Goal: Transaction & Acquisition: Purchase product/service

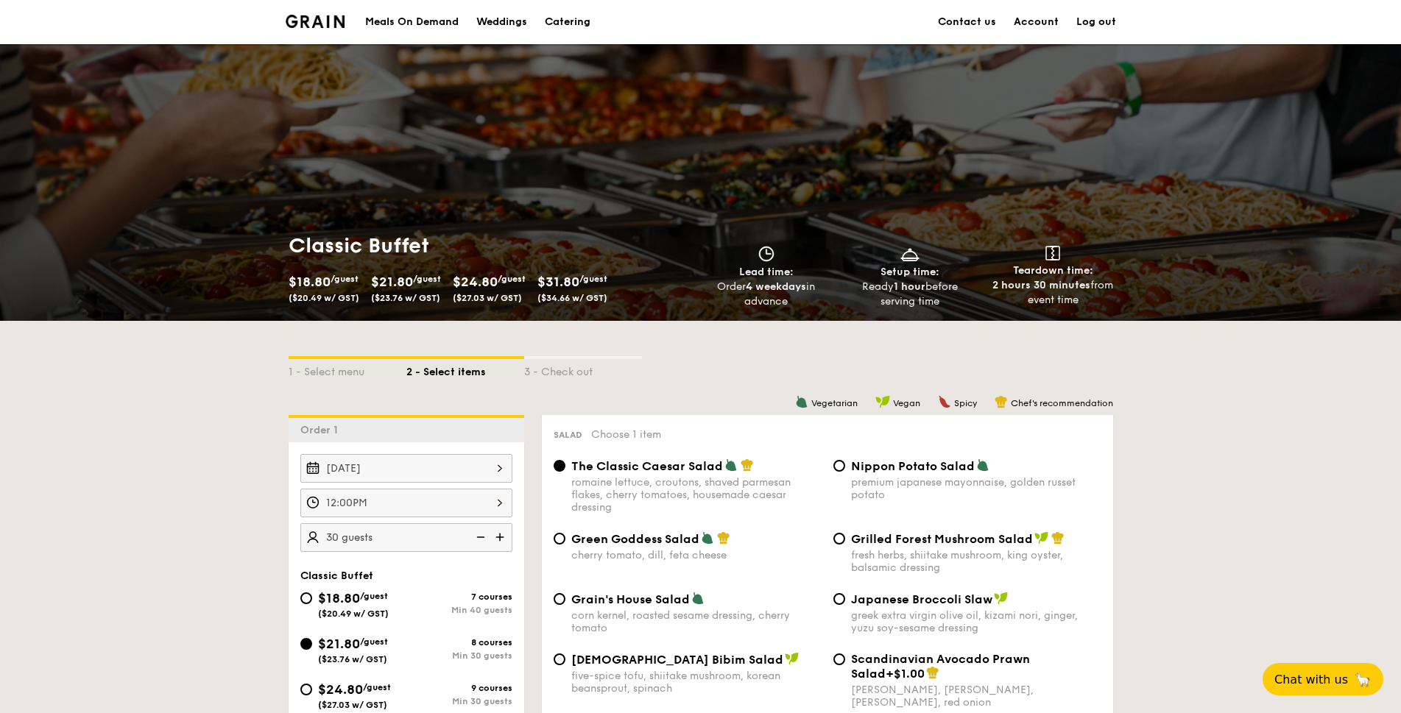
scroll to position [214, 0]
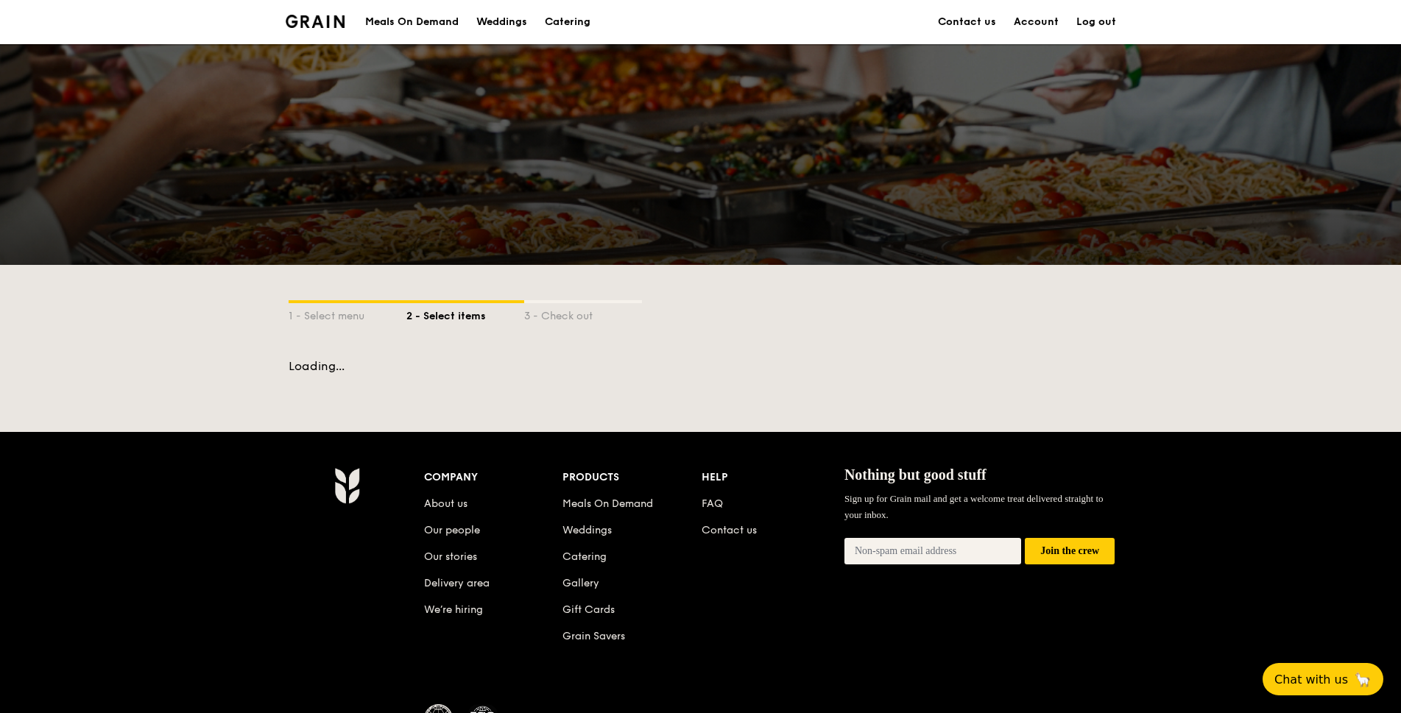
scroll to position [214, 0]
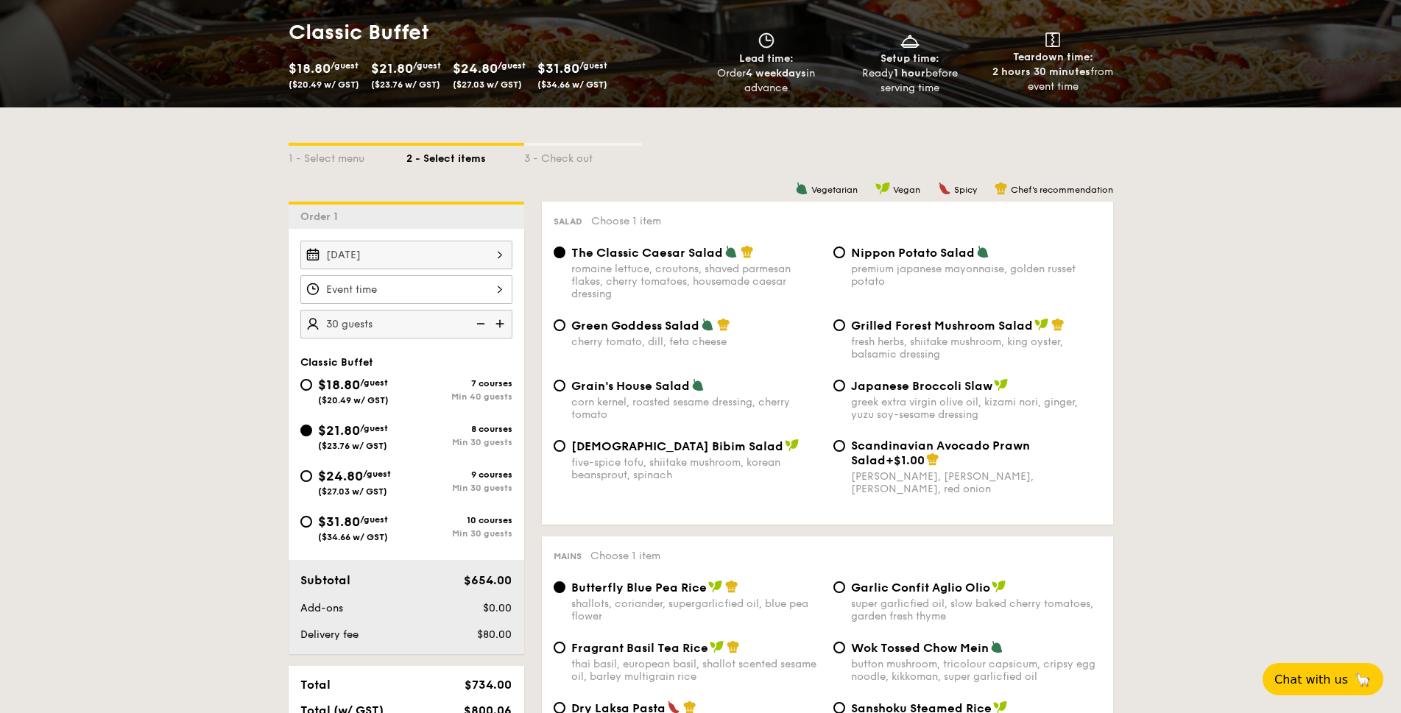
click at [422, 289] on div at bounding box center [406, 289] width 212 height 29
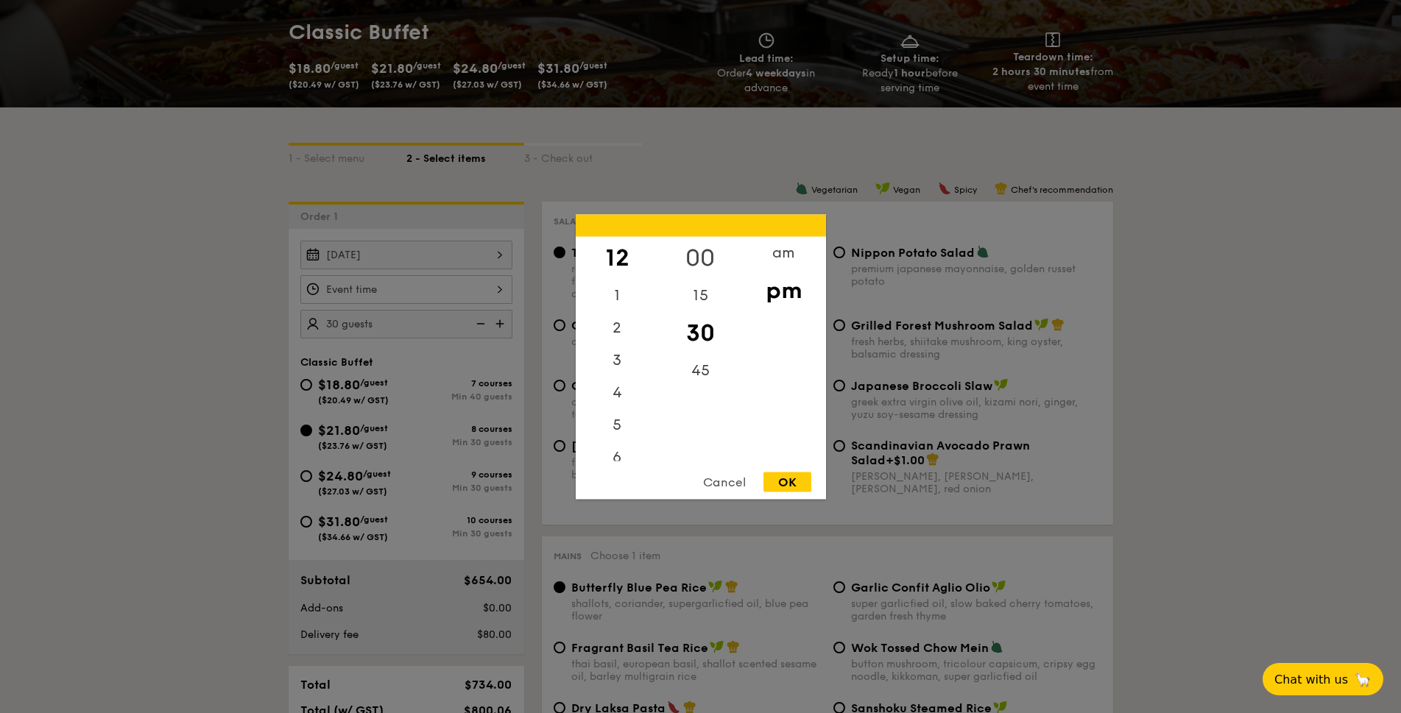
click at [694, 253] on div "00" at bounding box center [700, 257] width 83 height 43
click at [786, 481] on div "OK" at bounding box center [788, 482] width 48 height 20
type input "12:00PM"
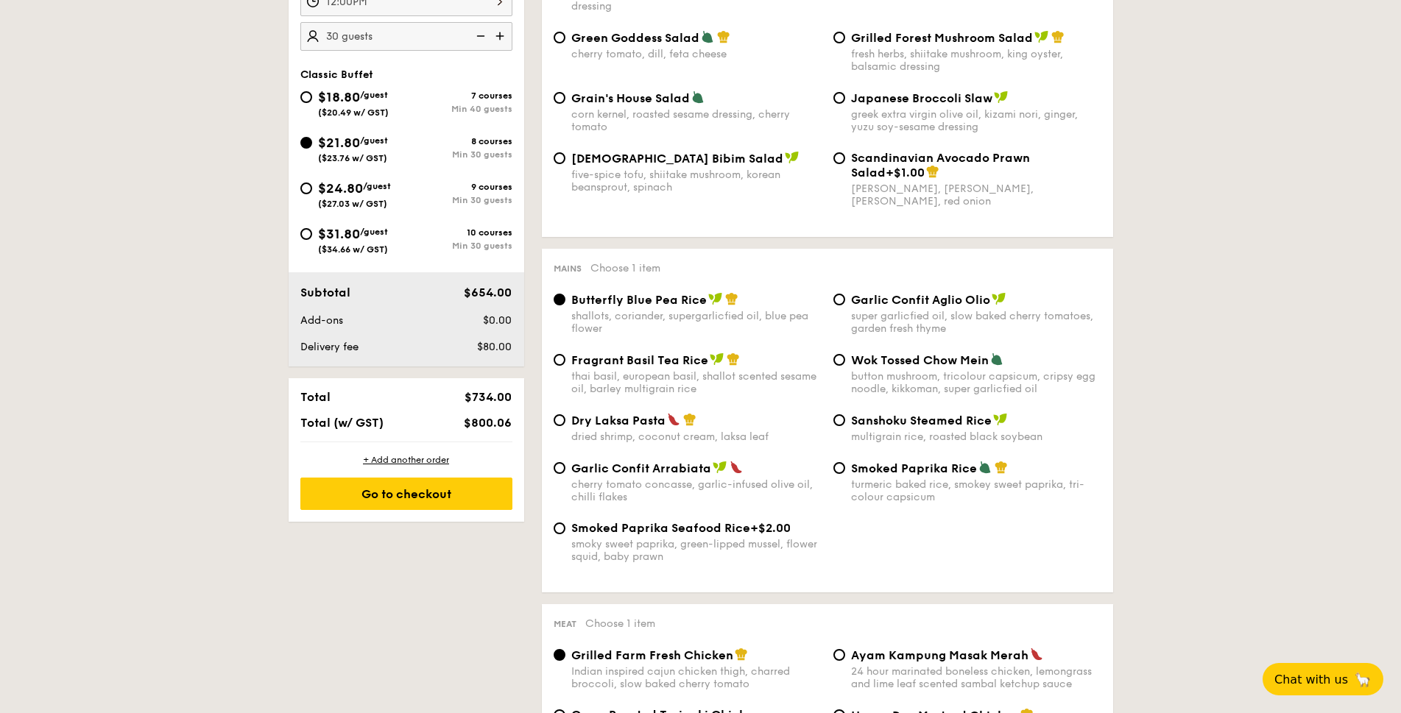
scroll to position [535, 0]
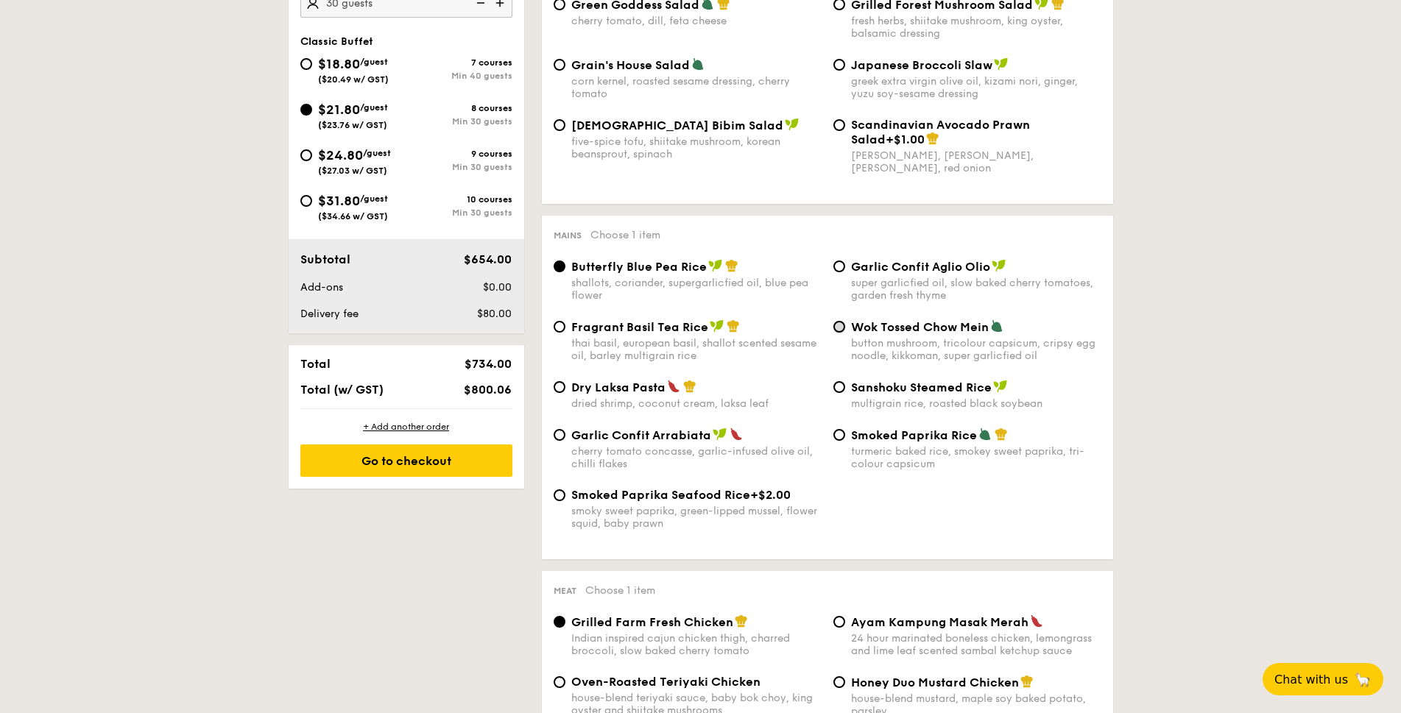
click at [836, 328] on input "Wok Tossed Chow Mein button mushroom, tricolour capsicum, cripsy egg noodle, ki…" at bounding box center [840, 327] width 12 height 12
radio input "true"
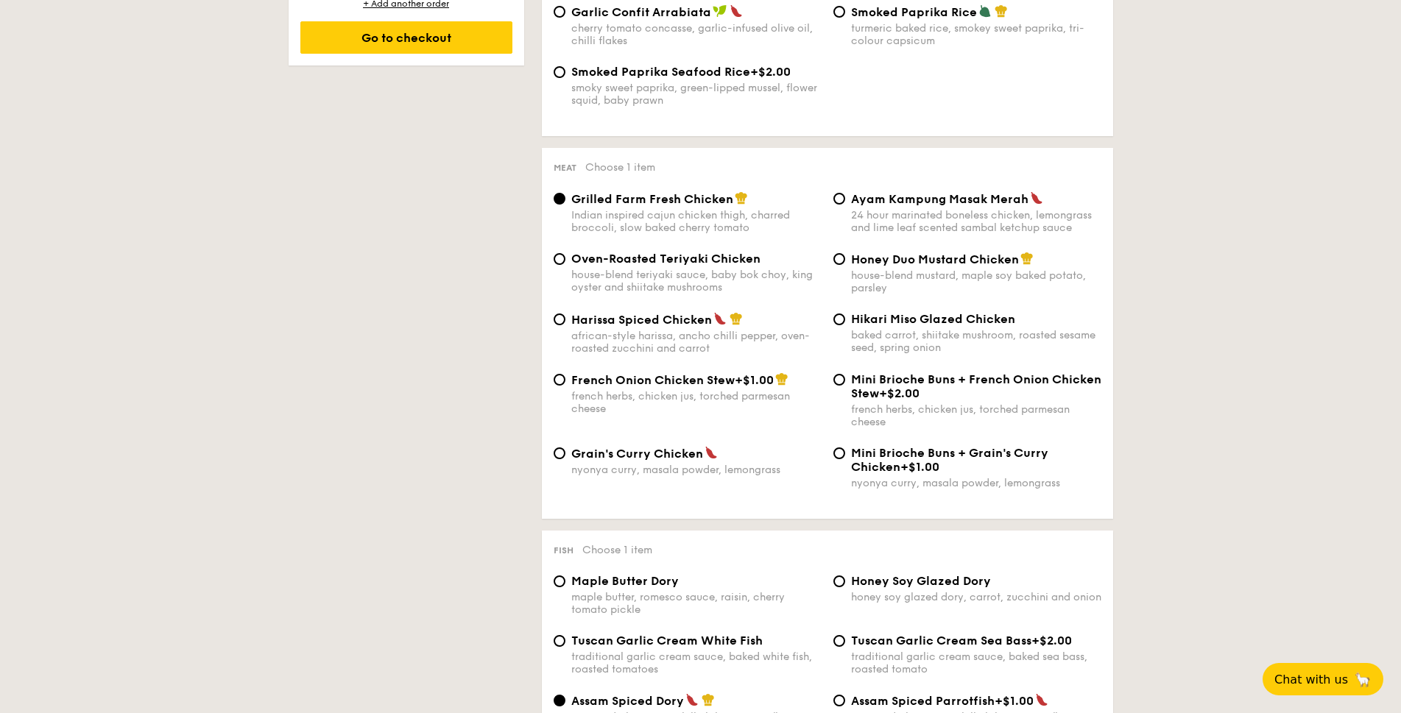
scroll to position [962, 0]
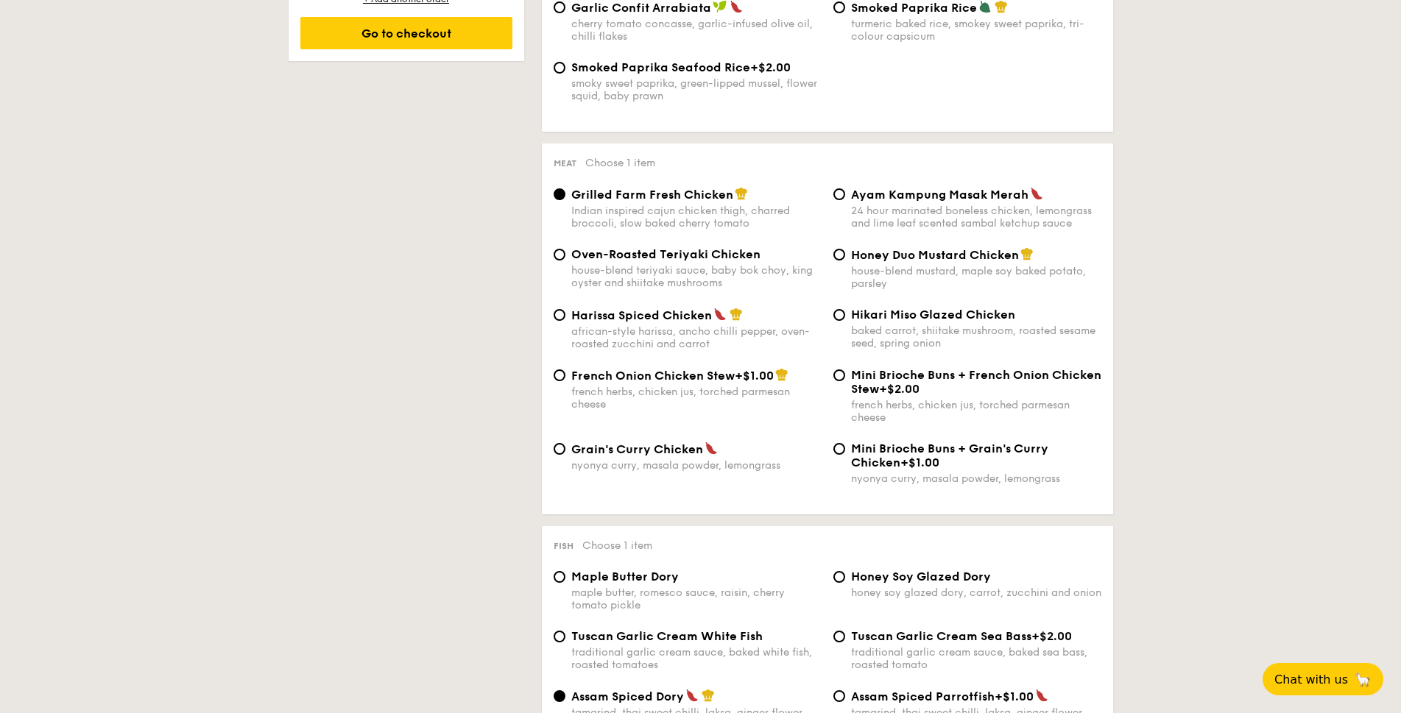
click at [908, 257] on span "Honey Duo Mustard Chicken" at bounding box center [935, 255] width 168 height 14
click at [845, 257] on input "Honey Duo Mustard Chicken house-blend mustard, maple soy baked potato, parsley" at bounding box center [840, 255] width 12 height 12
radio input "true"
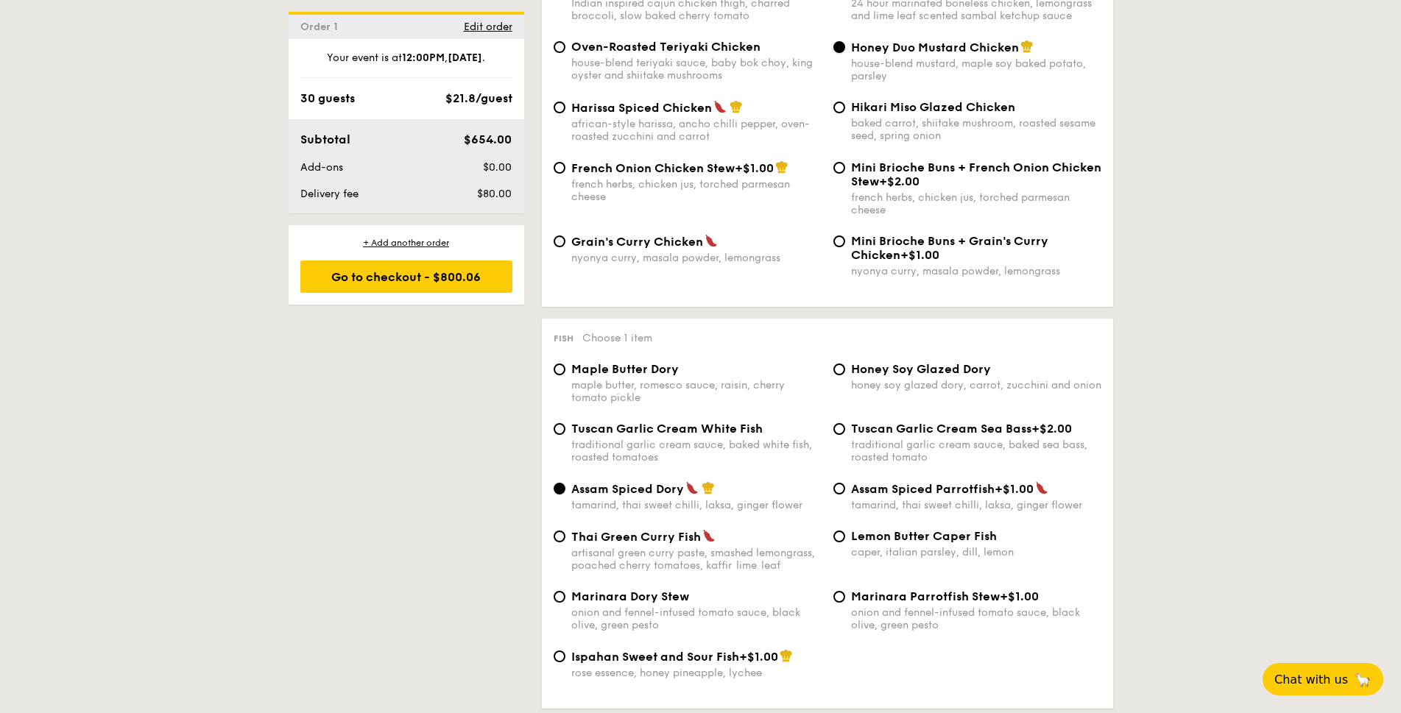
scroll to position [1177, 0]
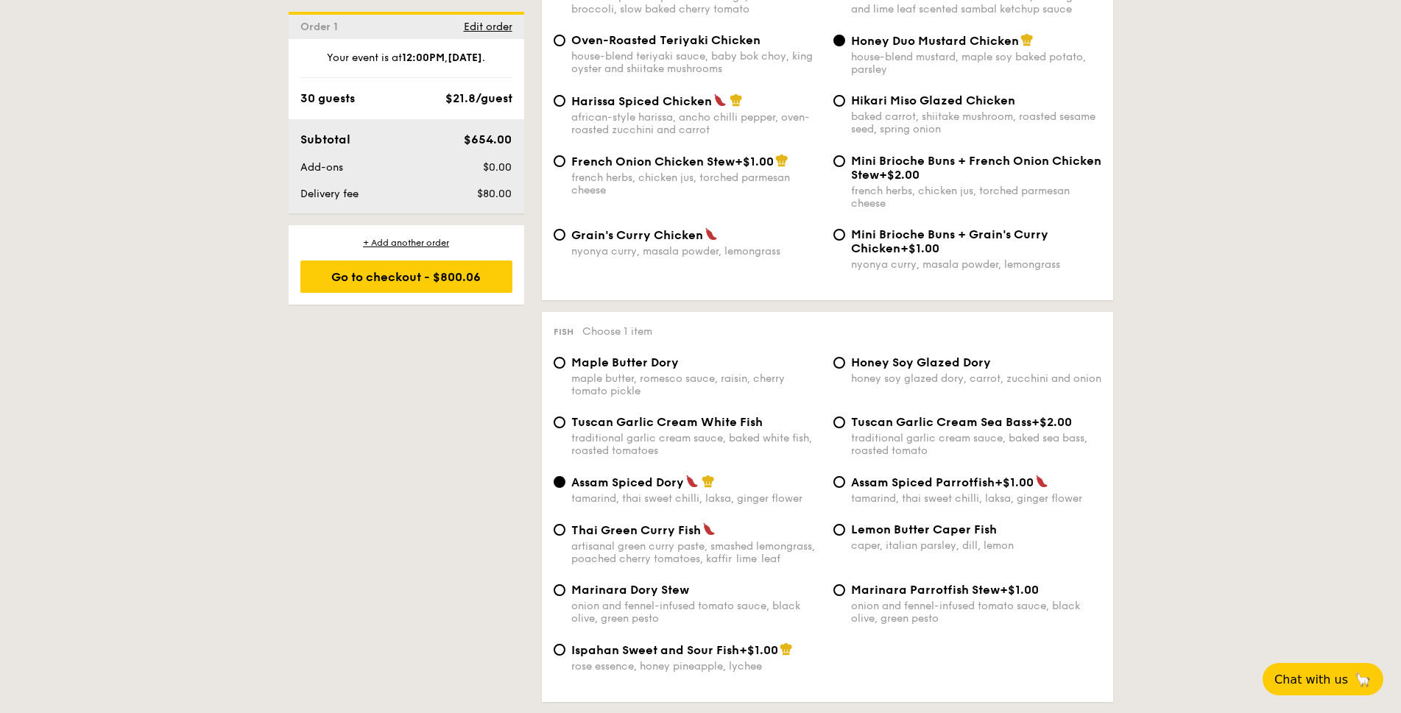
click at [621, 418] on span "Tuscan Garlic Cream White Fish" at bounding box center [666, 422] width 191 height 14
click at [565, 418] on input "Tuscan Garlic Cream White Fish traditional garlic cream sauce, baked white fish…" at bounding box center [560, 423] width 12 height 12
radio input "true"
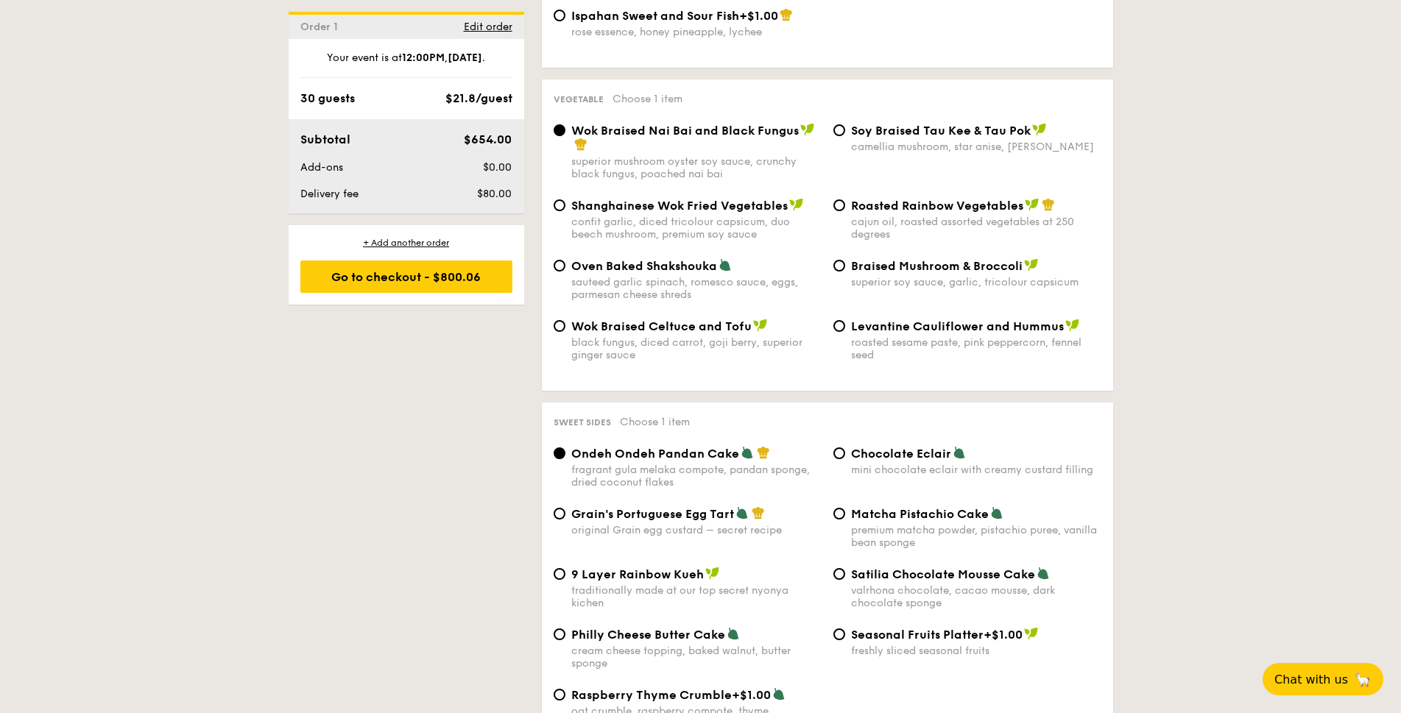
scroll to position [1819, 0]
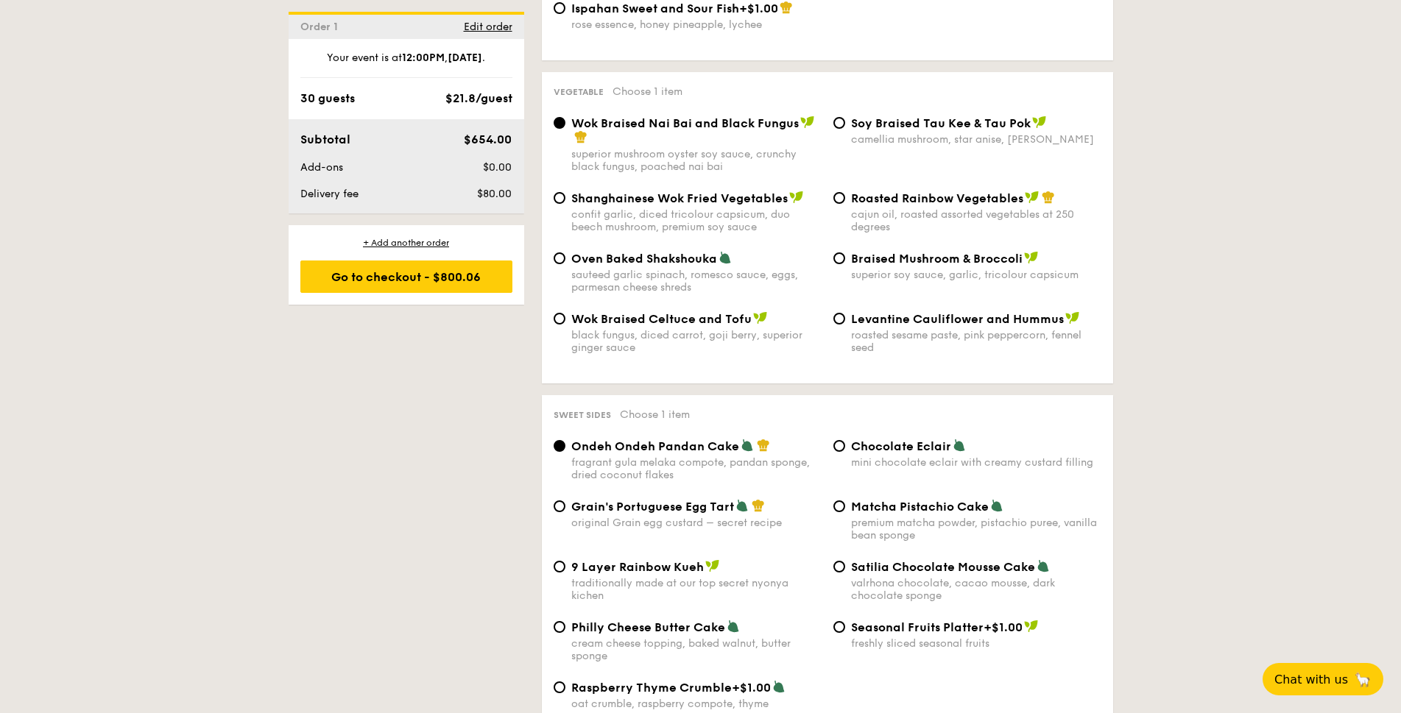
click at [898, 318] on span "Levantine Cauliflower and Hummus" at bounding box center [957, 319] width 213 height 14
click at [845, 318] on input "Levantine Cauliflower and Hummus roasted sesame paste, pink peppercorn, fennel …" at bounding box center [840, 319] width 12 height 12
radio input "true"
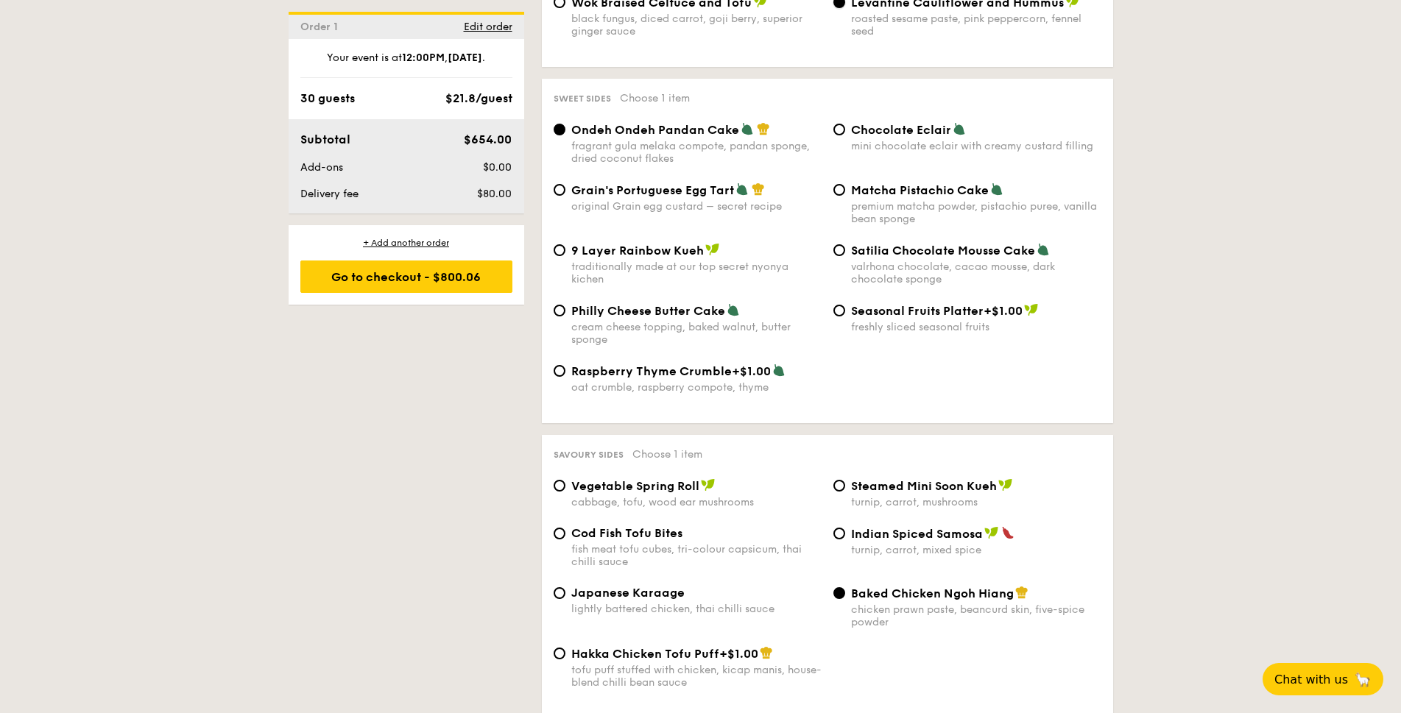
scroll to position [2140, 0]
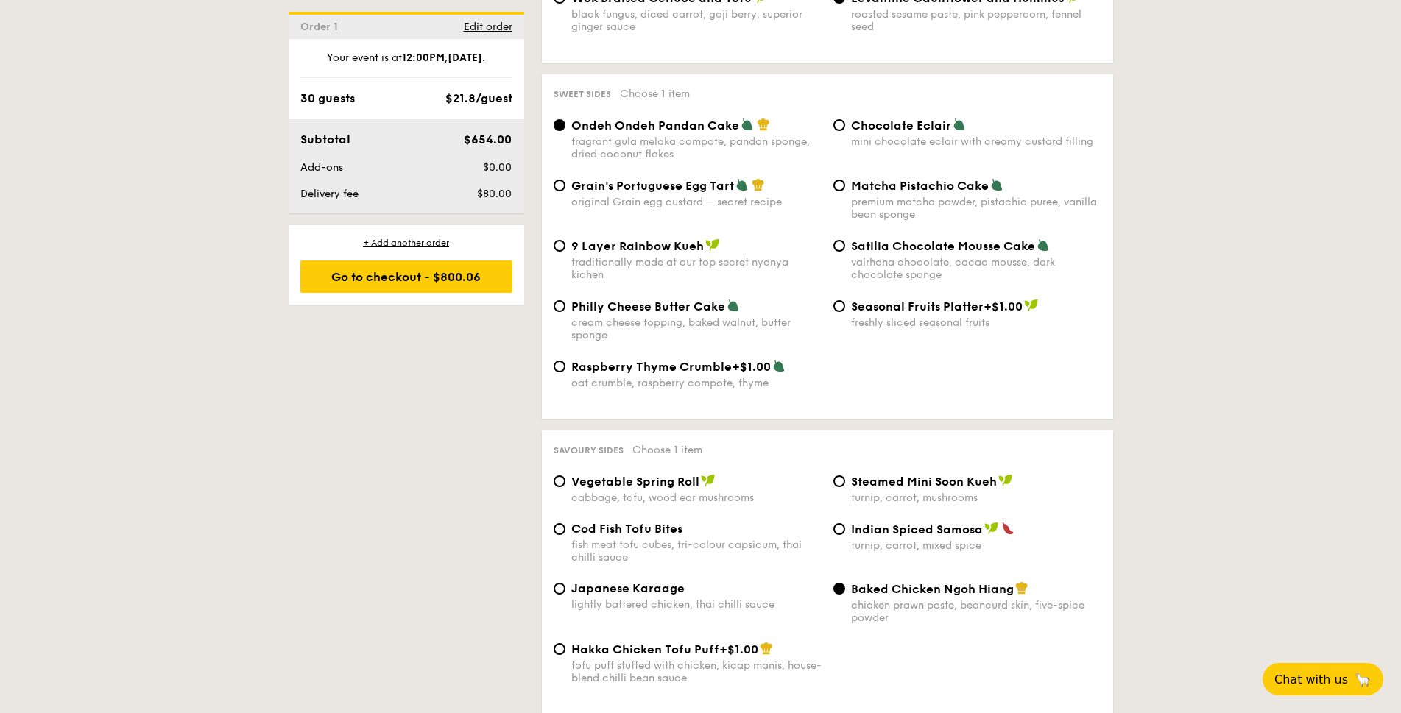
click at [646, 195] on div "Grain's Portuguese Egg Tart original Grain egg custard – secret recipe" at bounding box center [696, 193] width 250 height 30
click at [565, 191] on input "Grain's Portuguese Egg Tart original Grain egg custard – secret recipe" at bounding box center [560, 186] width 12 height 12
radio input "true"
click at [632, 247] on span "9 Layer Rainbow Kueh" at bounding box center [637, 246] width 133 height 14
click at [565, 247] on input "9 Layer Rainbow Kueh traditionally made at our top secret nyonya kichen" at bounding box center [560, 246] width 12 height 12
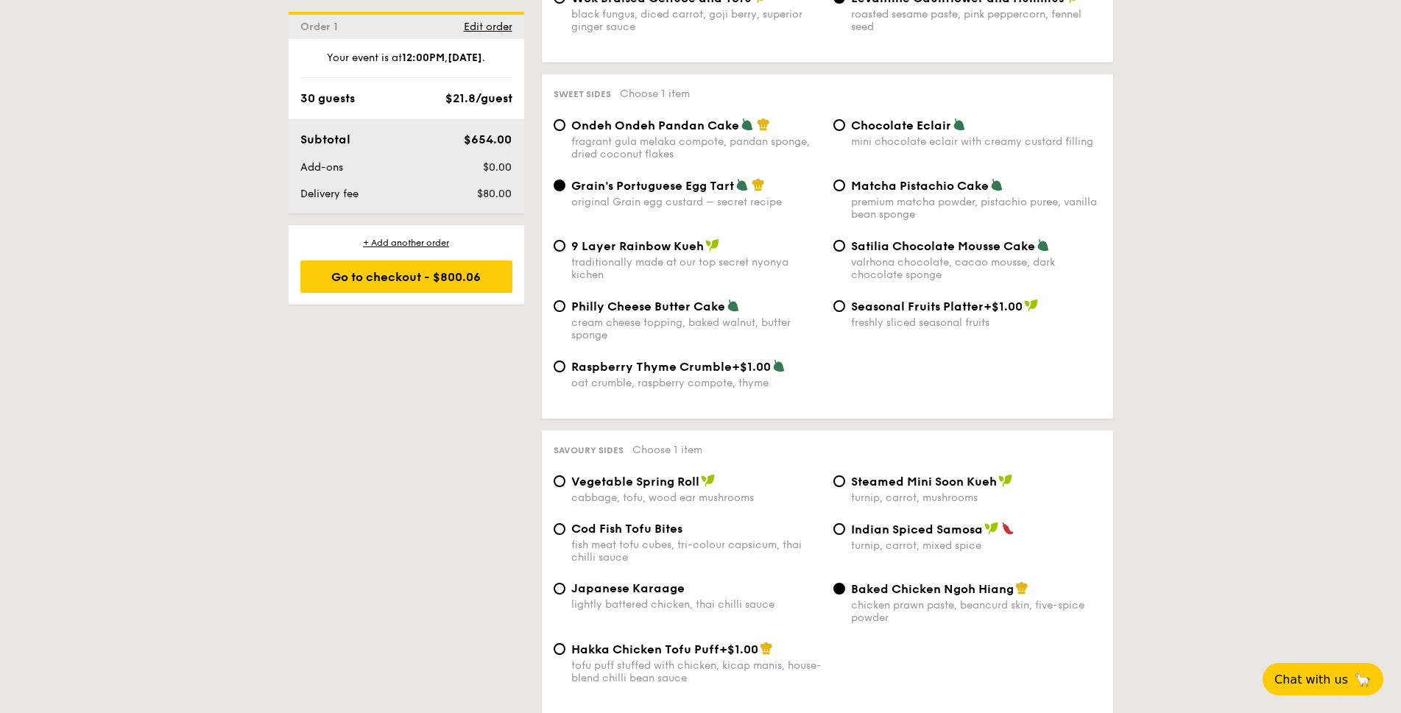
radio input "true"
click at [632, 188] on span "Grain's Portuguese Egg Tart" at bounding box center [652, 186] width 163 height 14
click at [565, 188] on input "Grain's Portuguese Egg Tart original Grain egg custard – secret recipe" at bounding box center [560, 186] width 12 height 12
radio input "true"
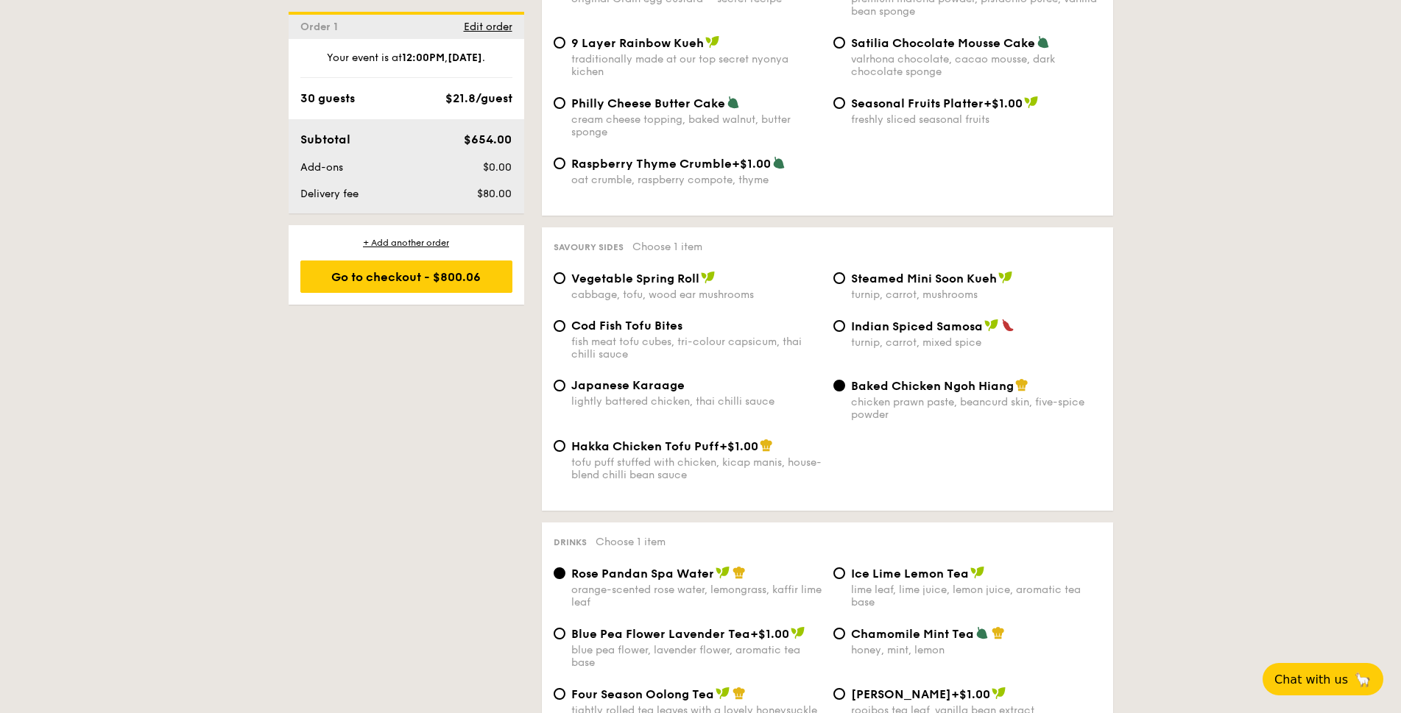
scroll to position [2354, 0]
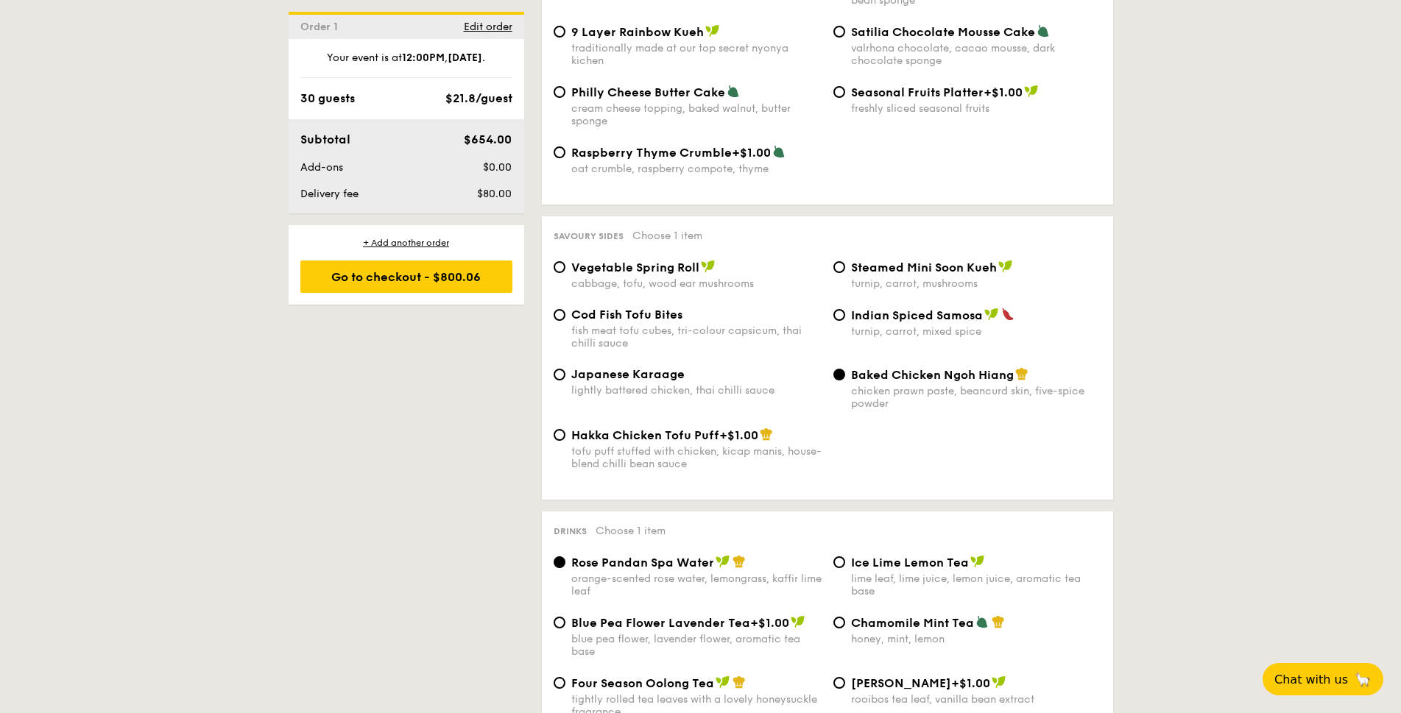
click at [907, 312] on span "Indian Spiced Samosa" at bounding box center [917, 316] width 132 height 14
click at [845, 312] on input "Indian Spiced Samosa turnip, carrot, mixed spice" at bounding box center [840, 315] width 12 height 12
radio input "true"
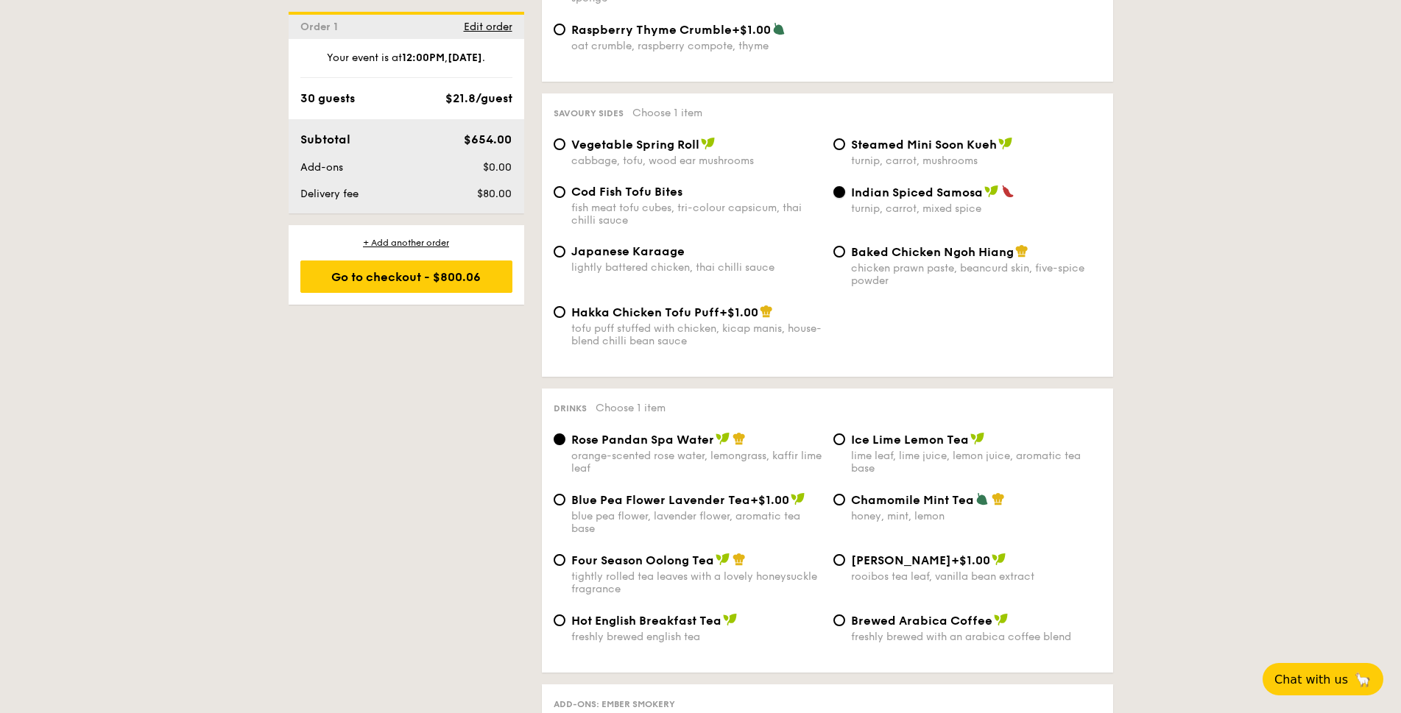
scroll to position [2461, 0]
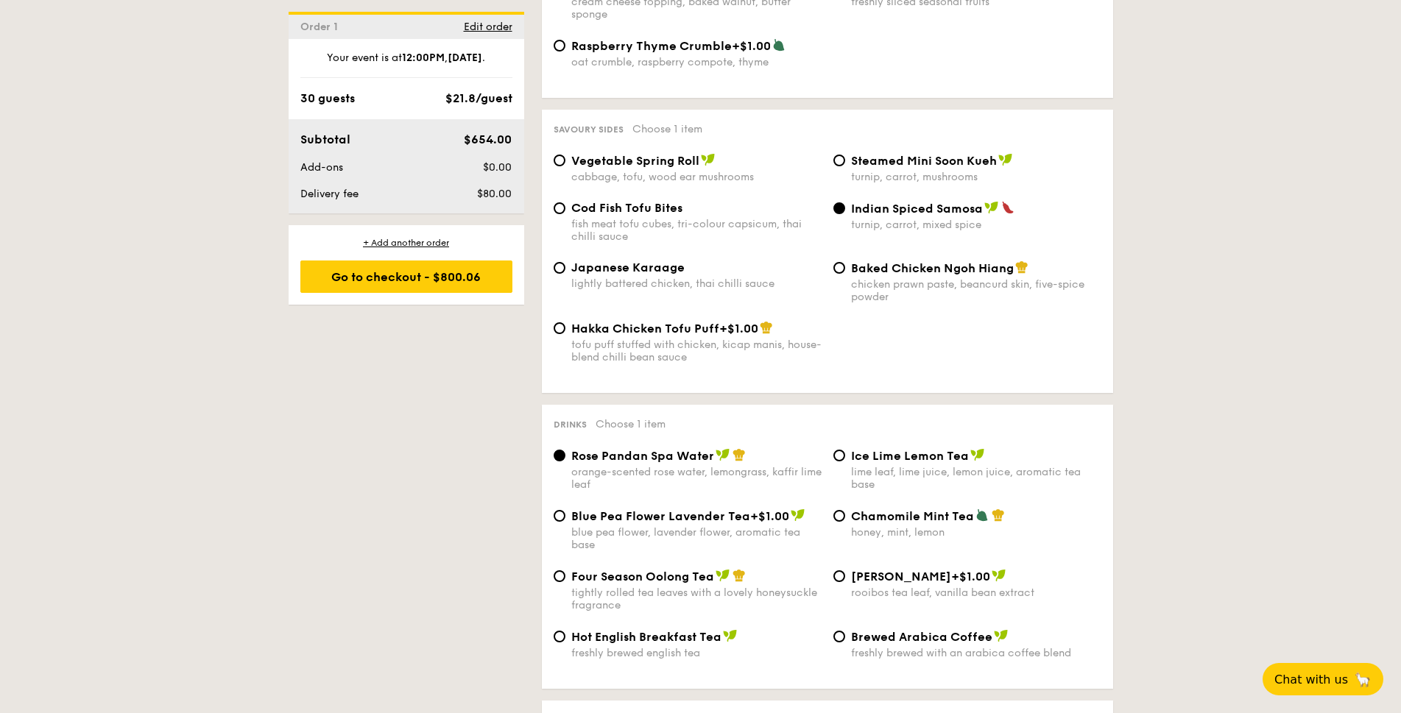
click at [912, 169] on div "Steamed Mini Soon Kueh turnip, carrot, mushrooms" at bounding box center [976, 168] width 250 height 30
click at [845, 166] on input "Steamed Mini Soon Kueh turnip, carrot, mushrooms" at bounding box center [840, 161] width 12 height 12
radio input "true"
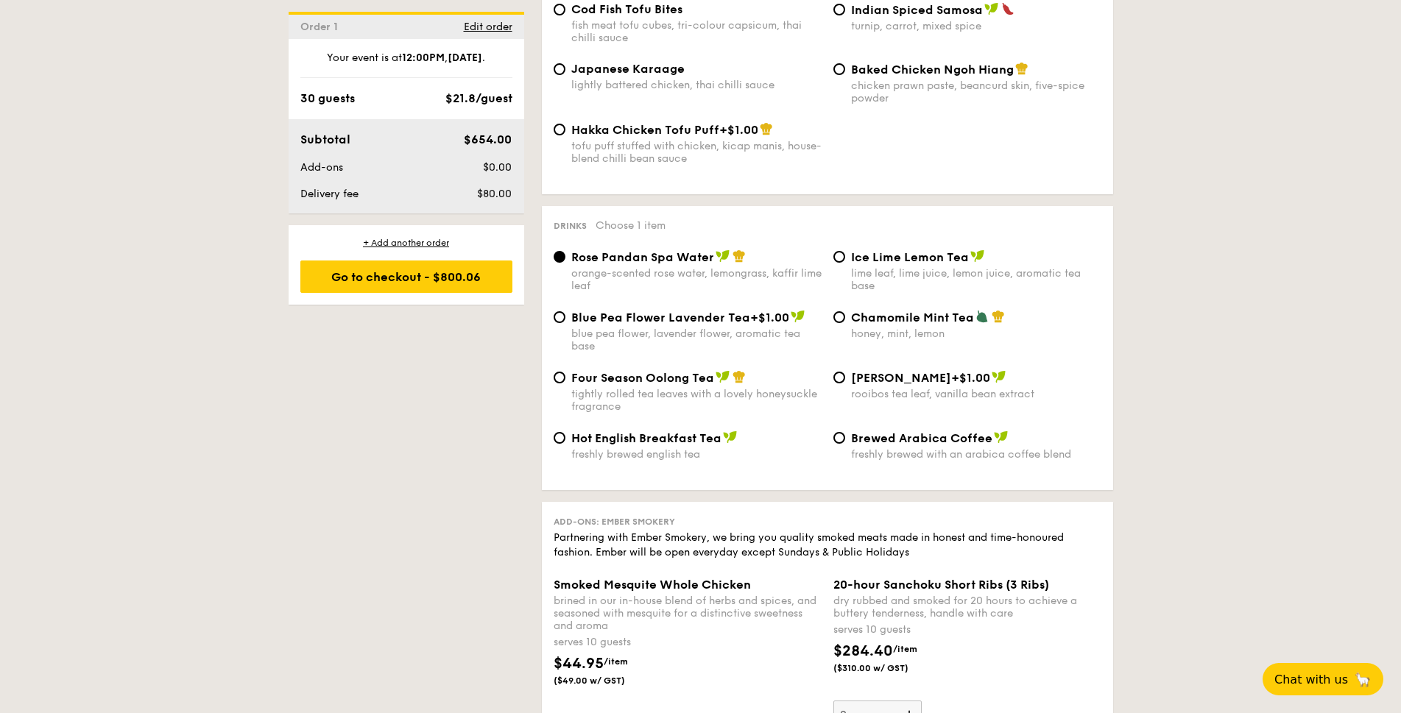
scroll to position [2675, 0]
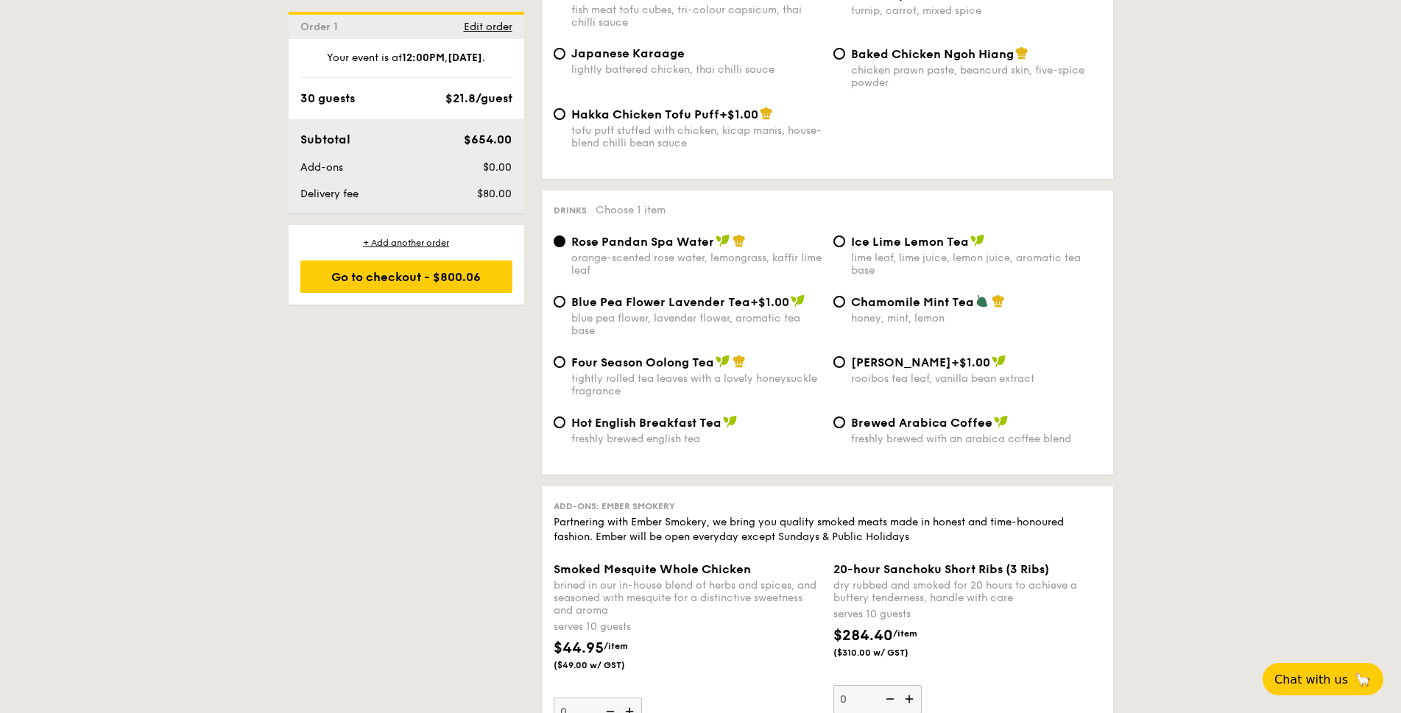
click at [658, 364] on span "Four Season Oolong Tea" at bounding box center [642, 363] width 143 height 14
click at [565, 364] on input "Four Season Oolong Tea tightly rolled tea leaves with a lovely honeysuckle frag…" at bounding box center [560, 362] width 12 height 12
radio input "true"
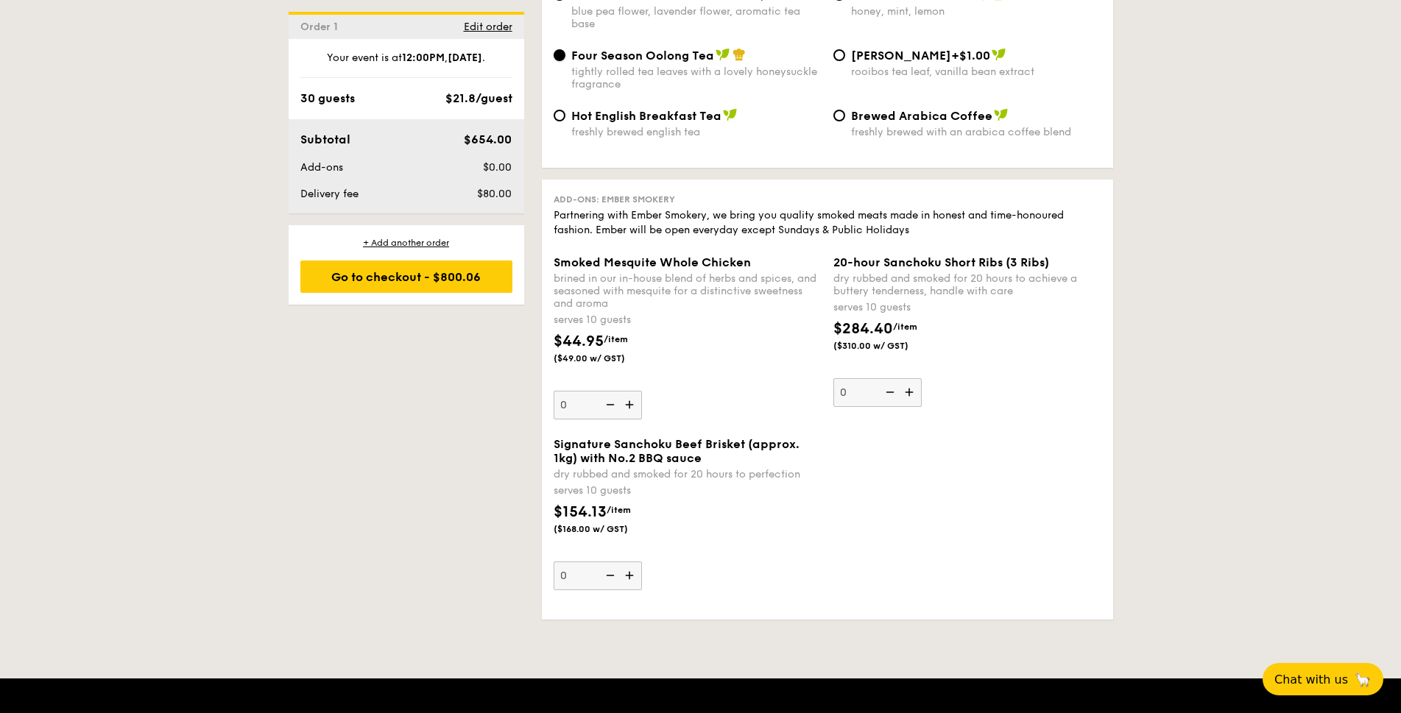
scroll to position [2996, 0]
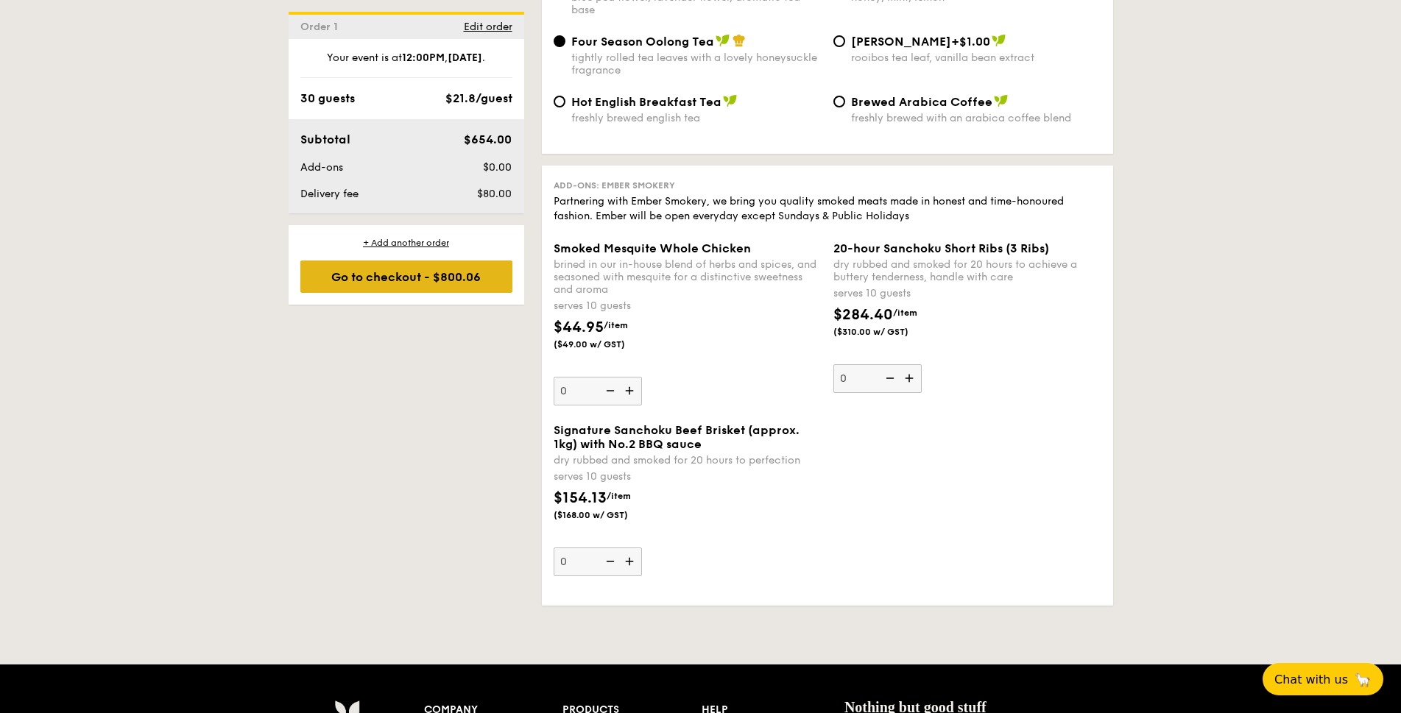
click at [416, 284] on div "Go to checkout - $800.06" at bounding box center [406, 277] width 212 height 32
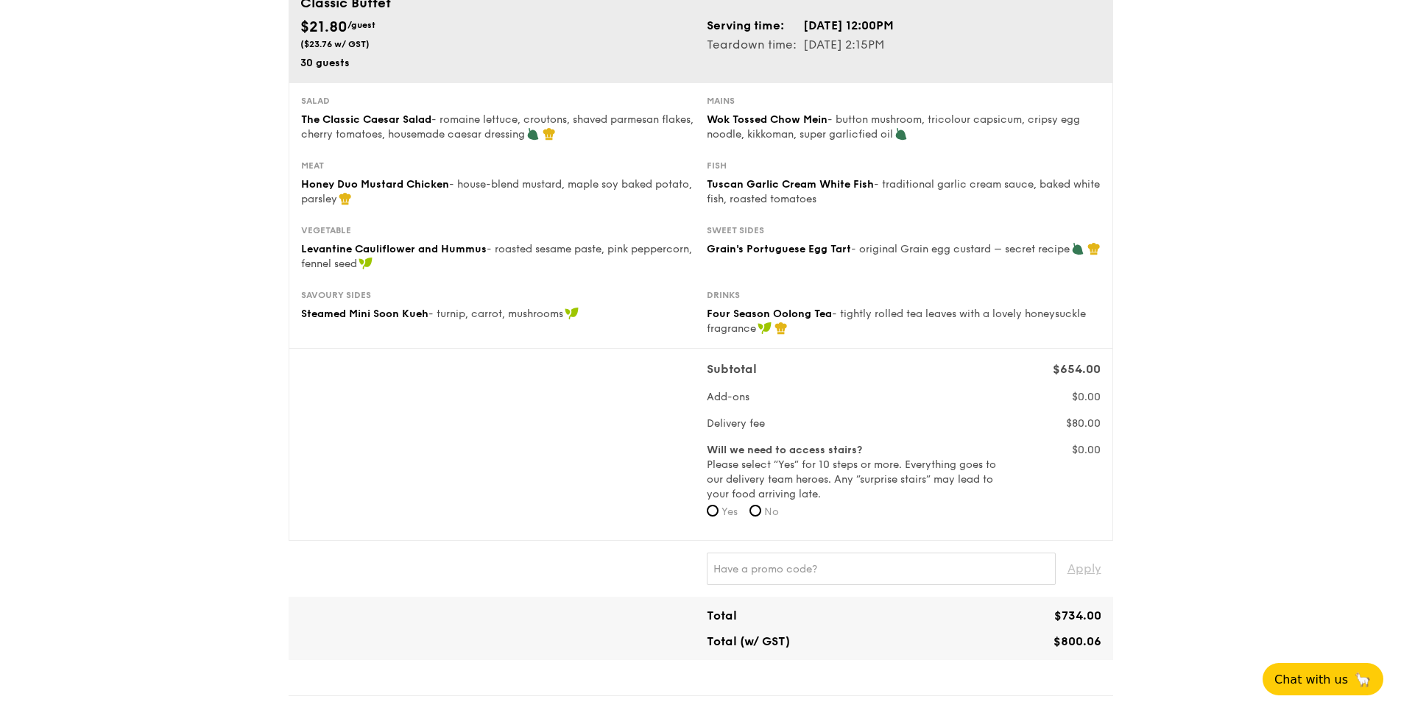
scroll to position [214, 0]
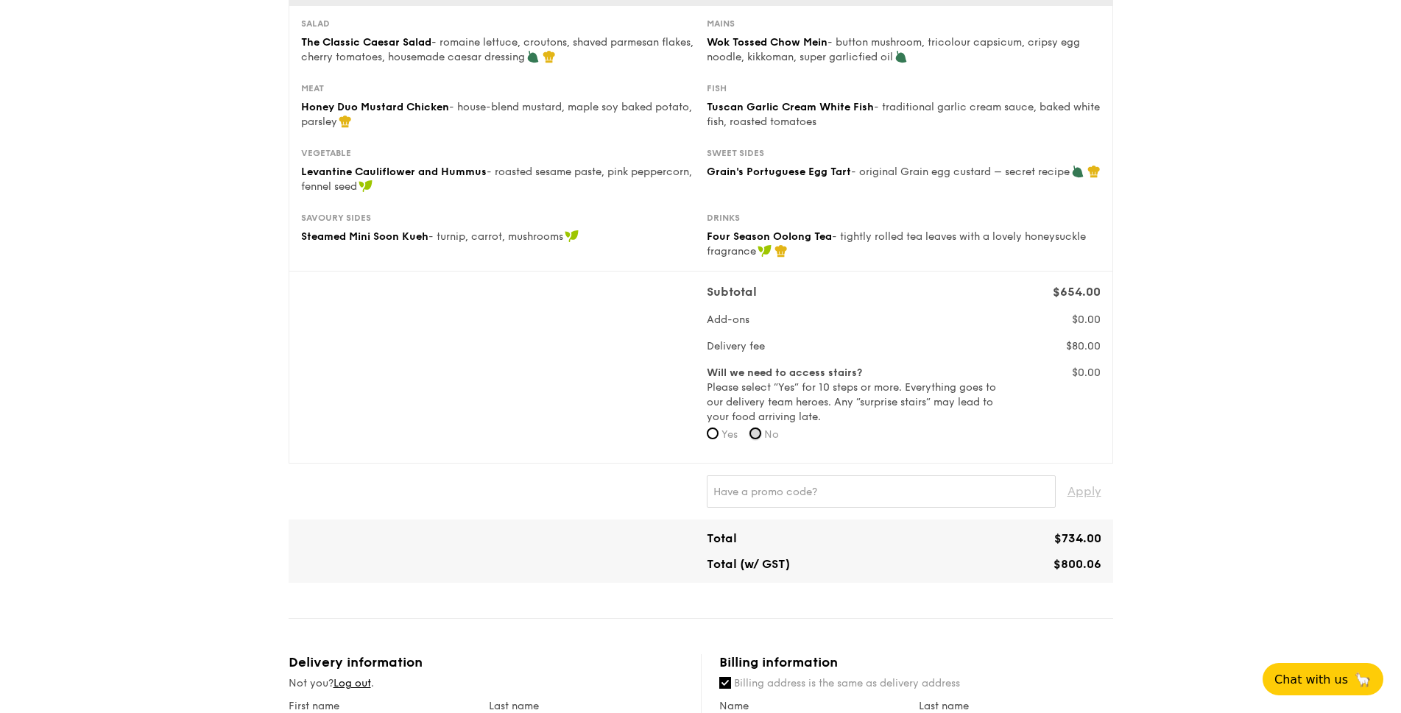
click at [758, 433] on input "No" at bounding box center [756, 434] width 12 height 12
radio input "true"
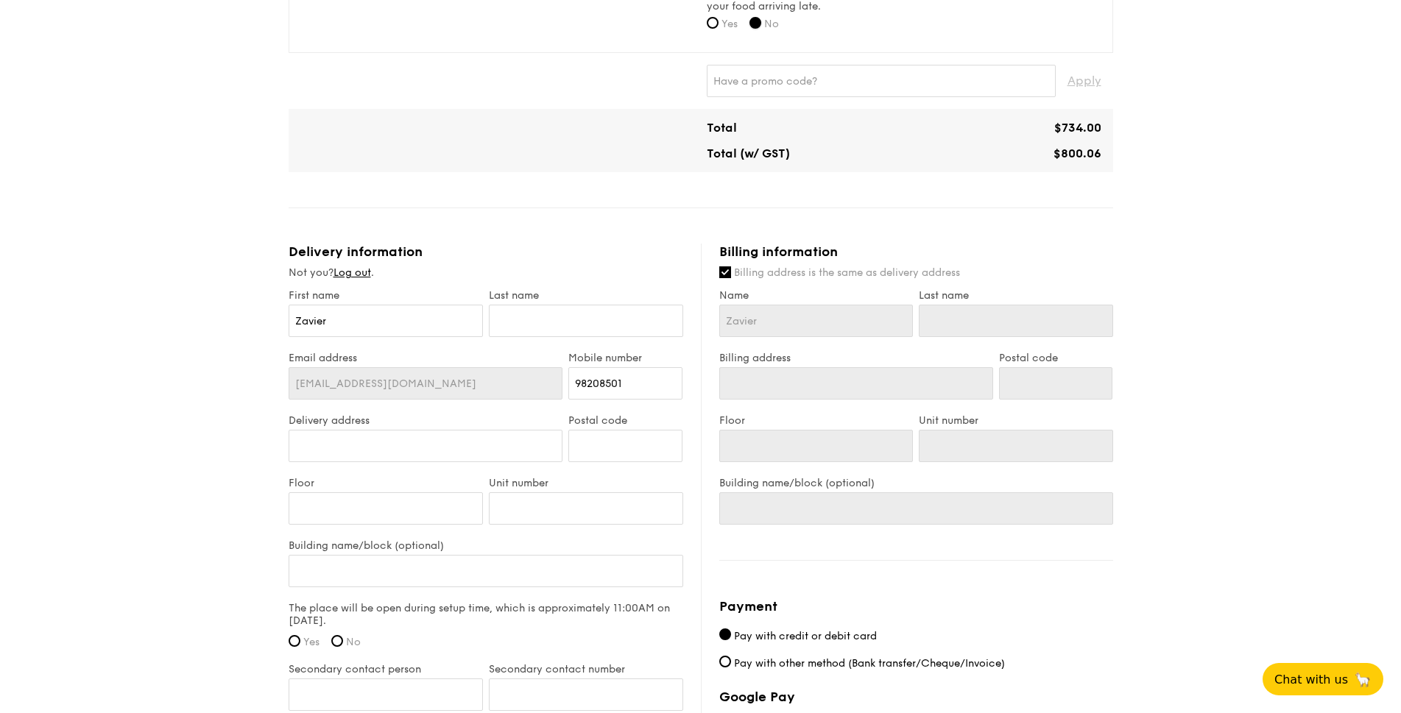
scroll to position [642, 0]
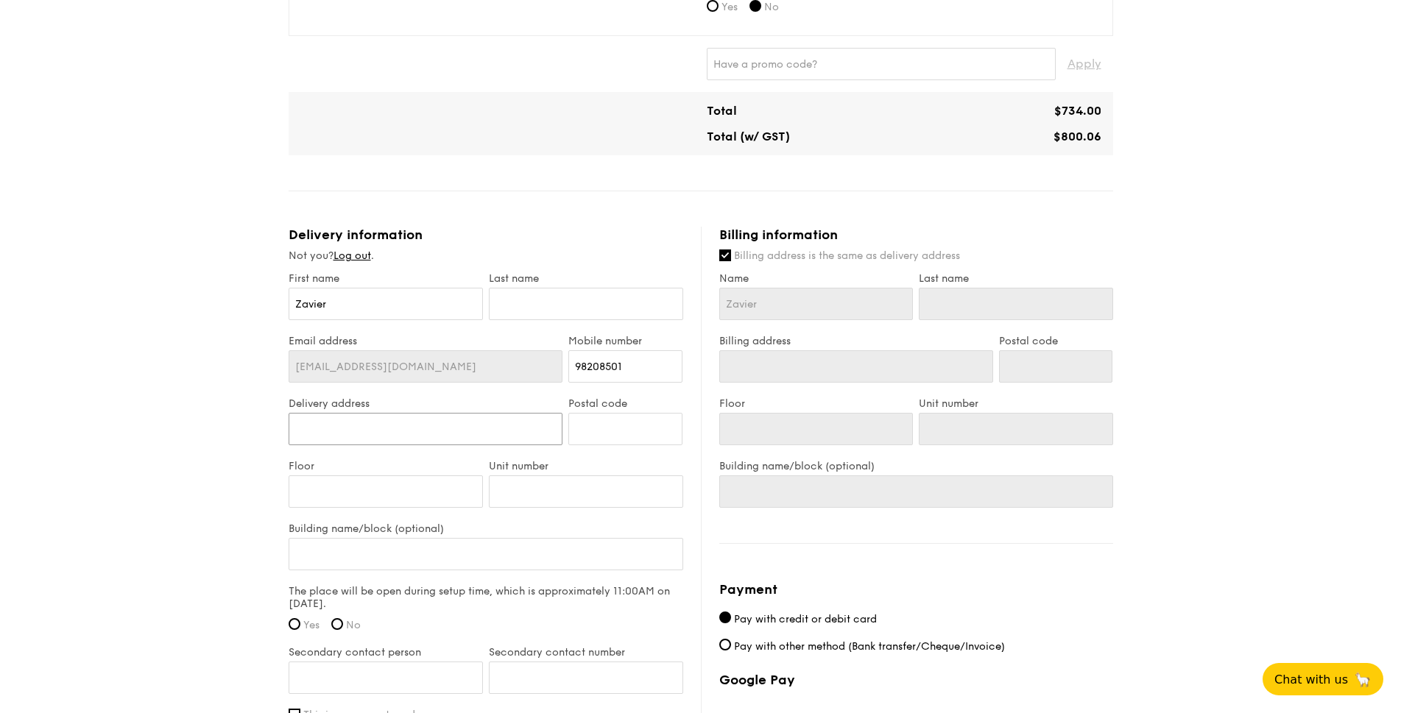
click at [398, 426] on input "Delivery address" at bounding box center [426, 429] width 275 height 32
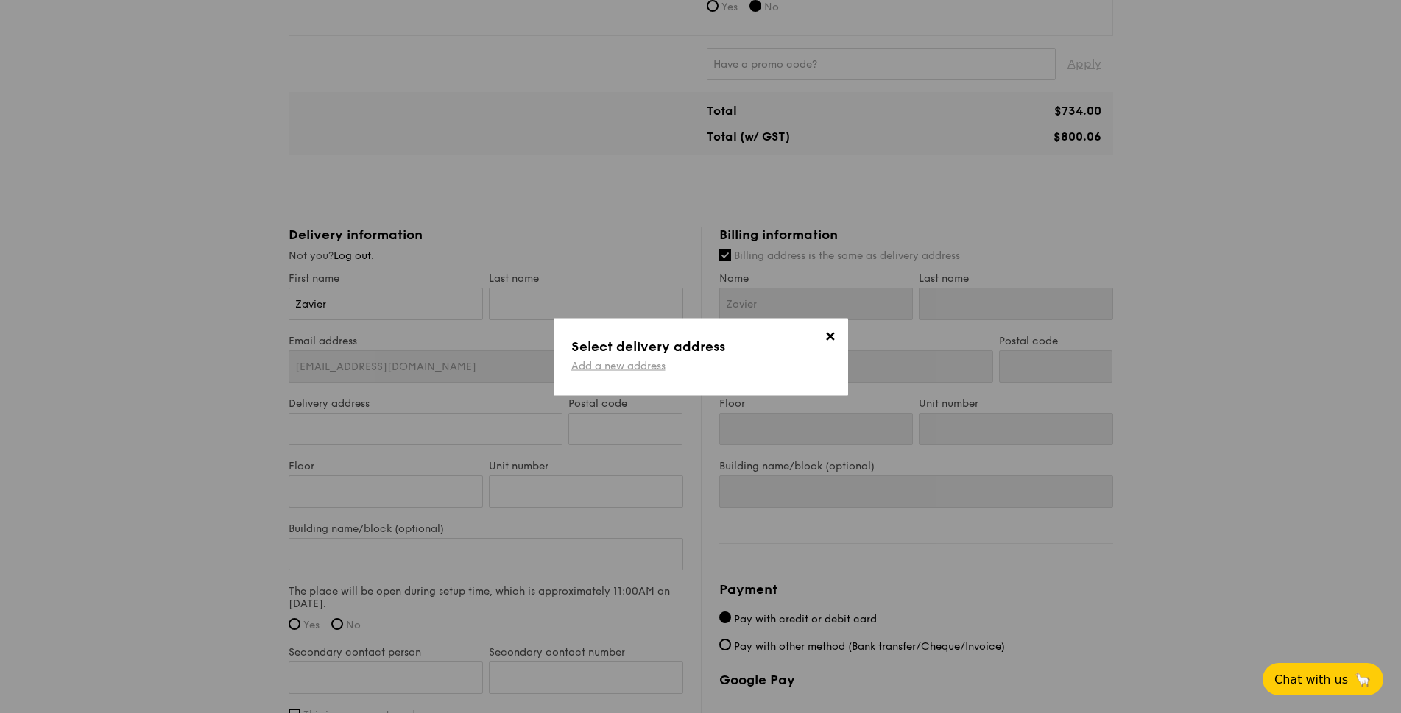
click at [627, 367] on link "Add a new address" at bounding box center [618, 365] width 94 height 13
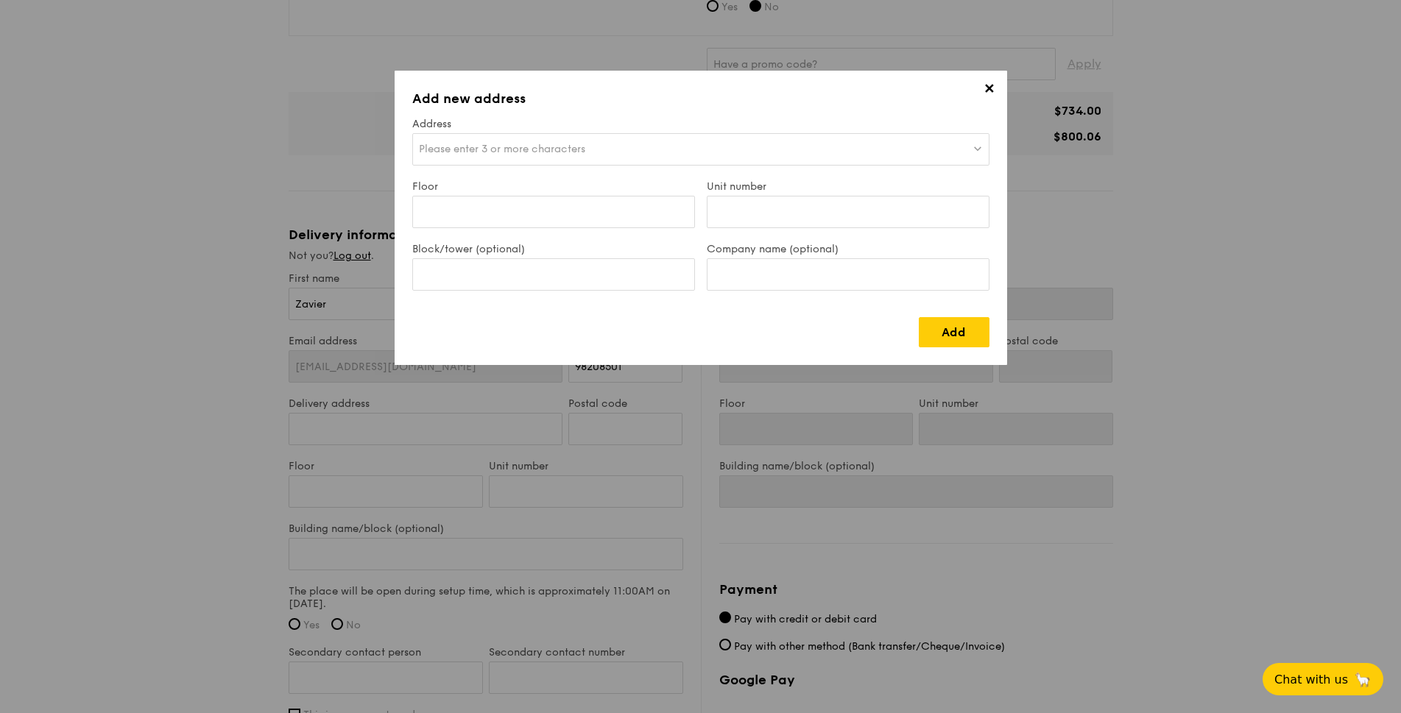
click at [487, 139] on div "Please enter 3 or more characters" at bounding box center [700, 149] width 577 height 32
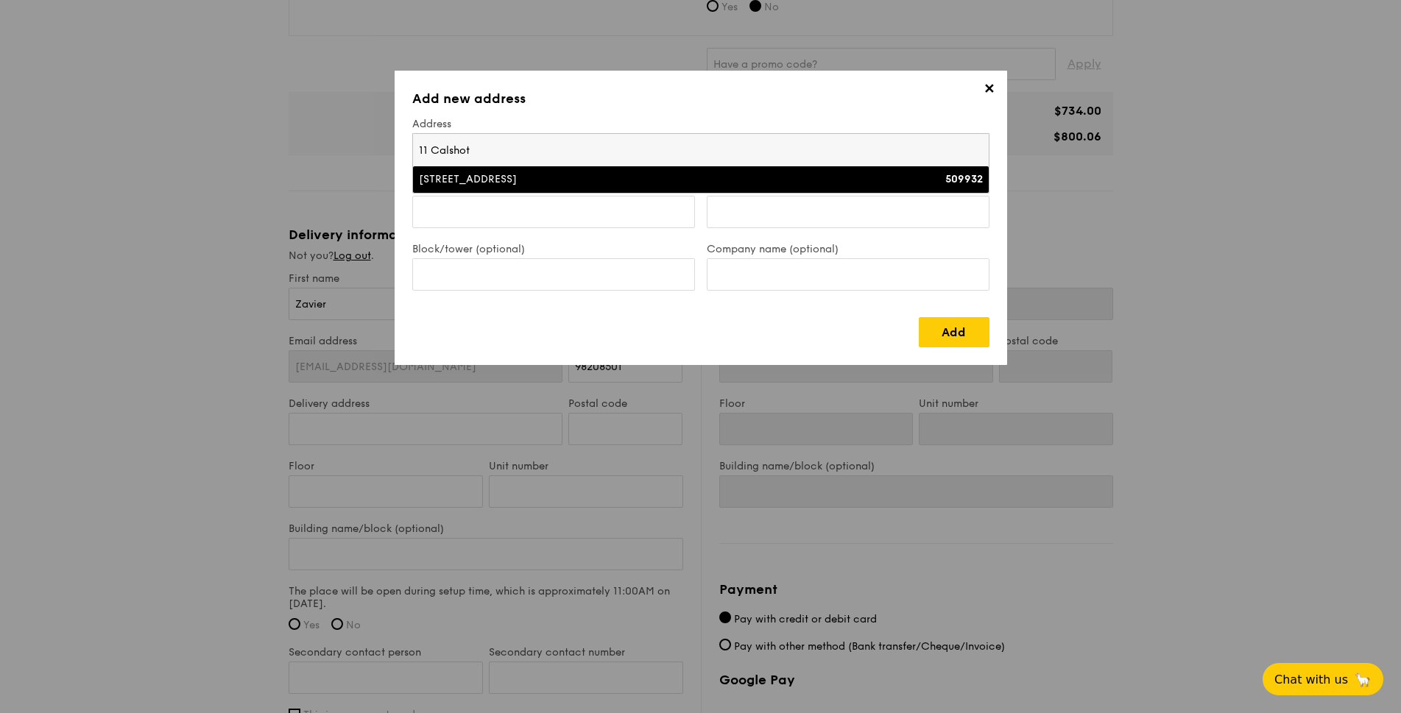
type input "11 Calshot"
click at [434, 175] on div "11 Calshot Road" at bounding box center [630, 179] width 423 height 15
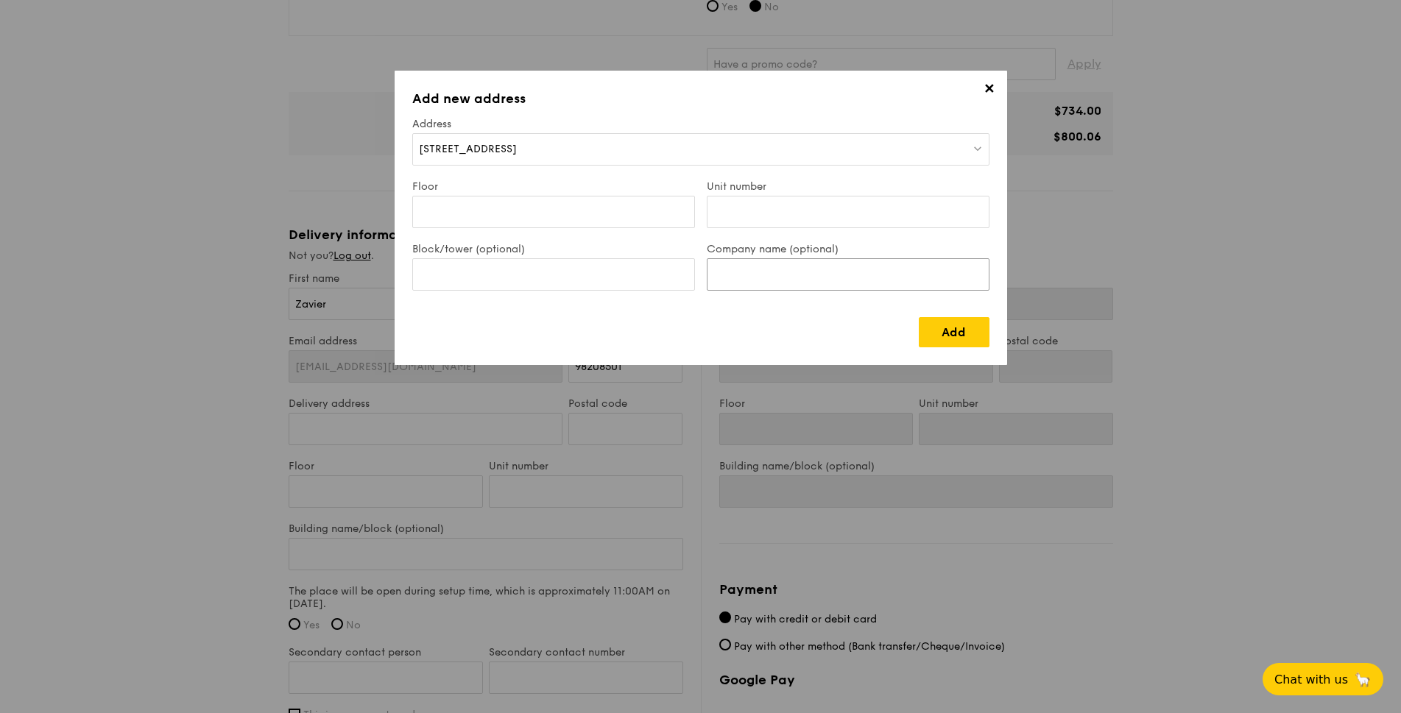
click at [788, 275] on input "Company name (optional)" at bounding box center [848, 274] width 283 height 32
type input "SAESL"
click at [591, 219] on input "Floor" at bounding box center [553, 212] width 283 height 32
type input "03"
type input "01"
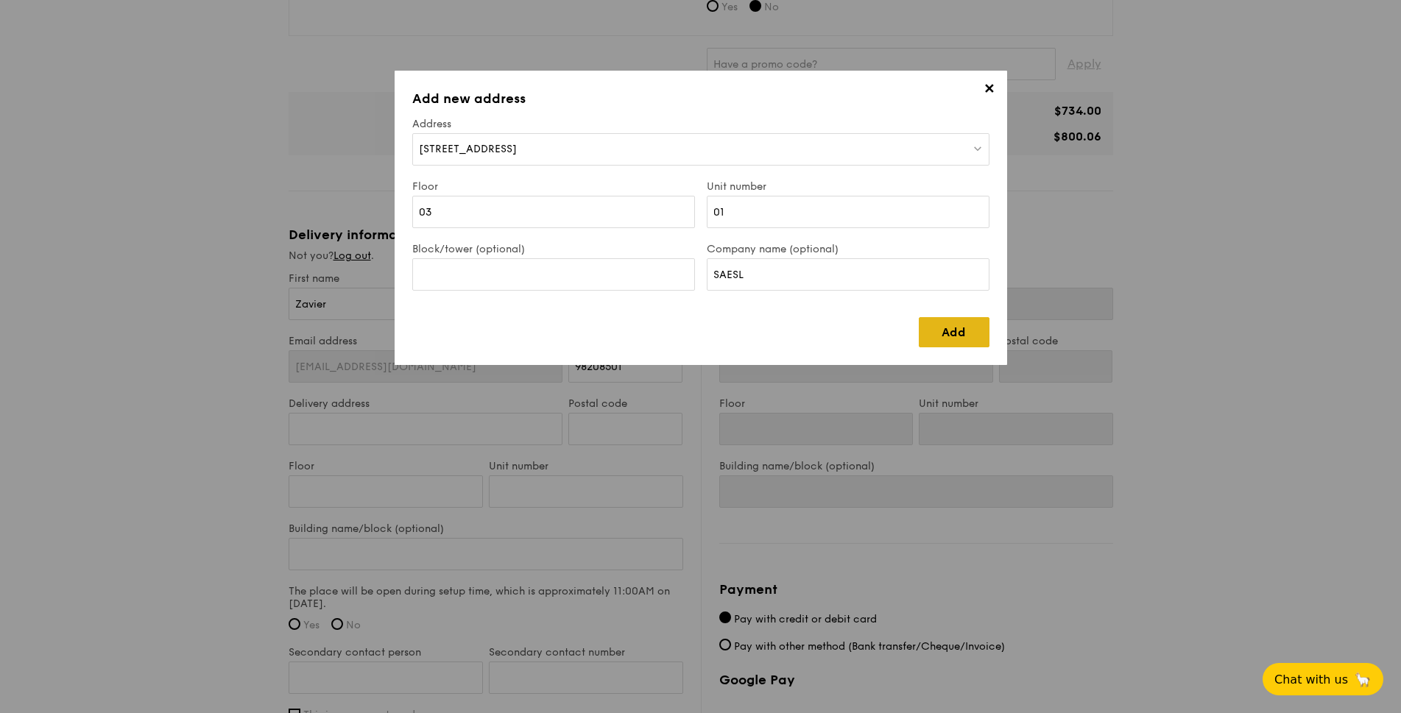
click at [956, 333] on link "Add" at bounding box center [954, 332] width 71 height 30
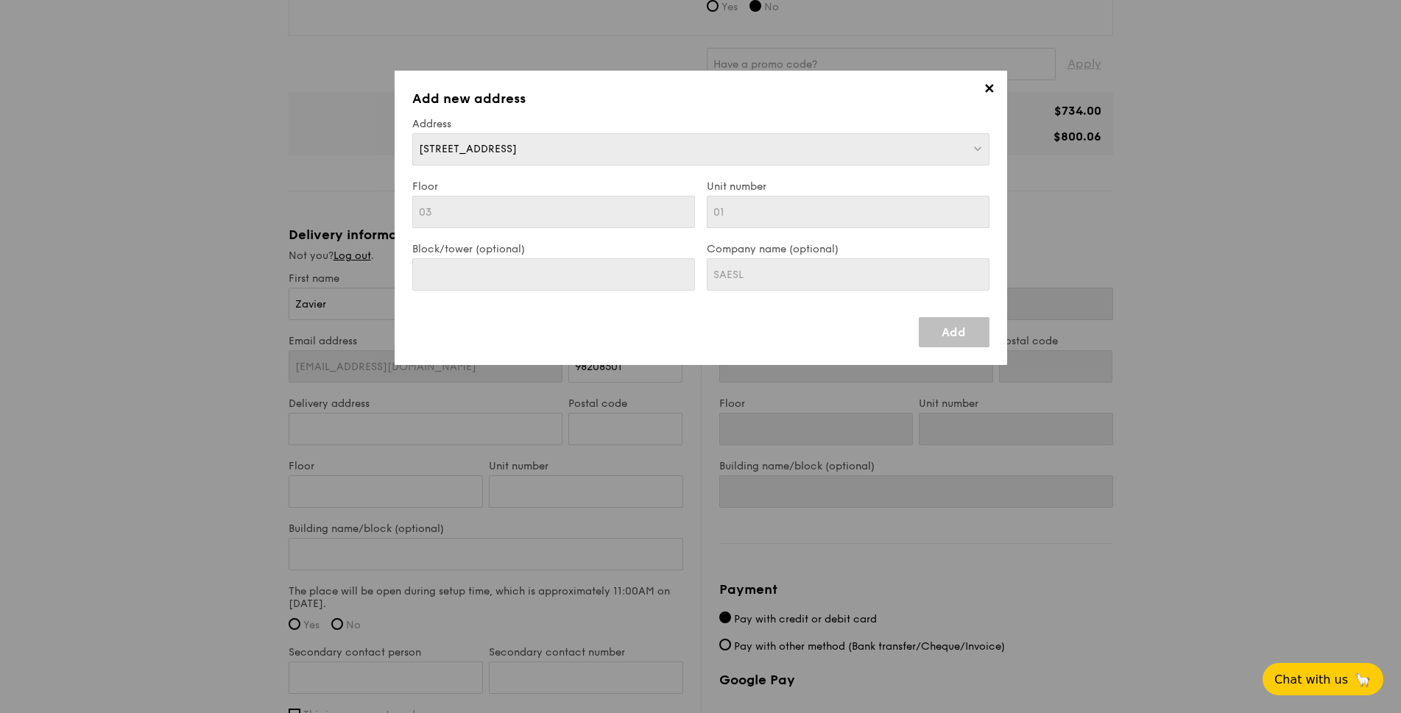
type input "11 Calshot Road"
type input "509932"
type input "03"
type input "01"
type input "11 Calshot Road"
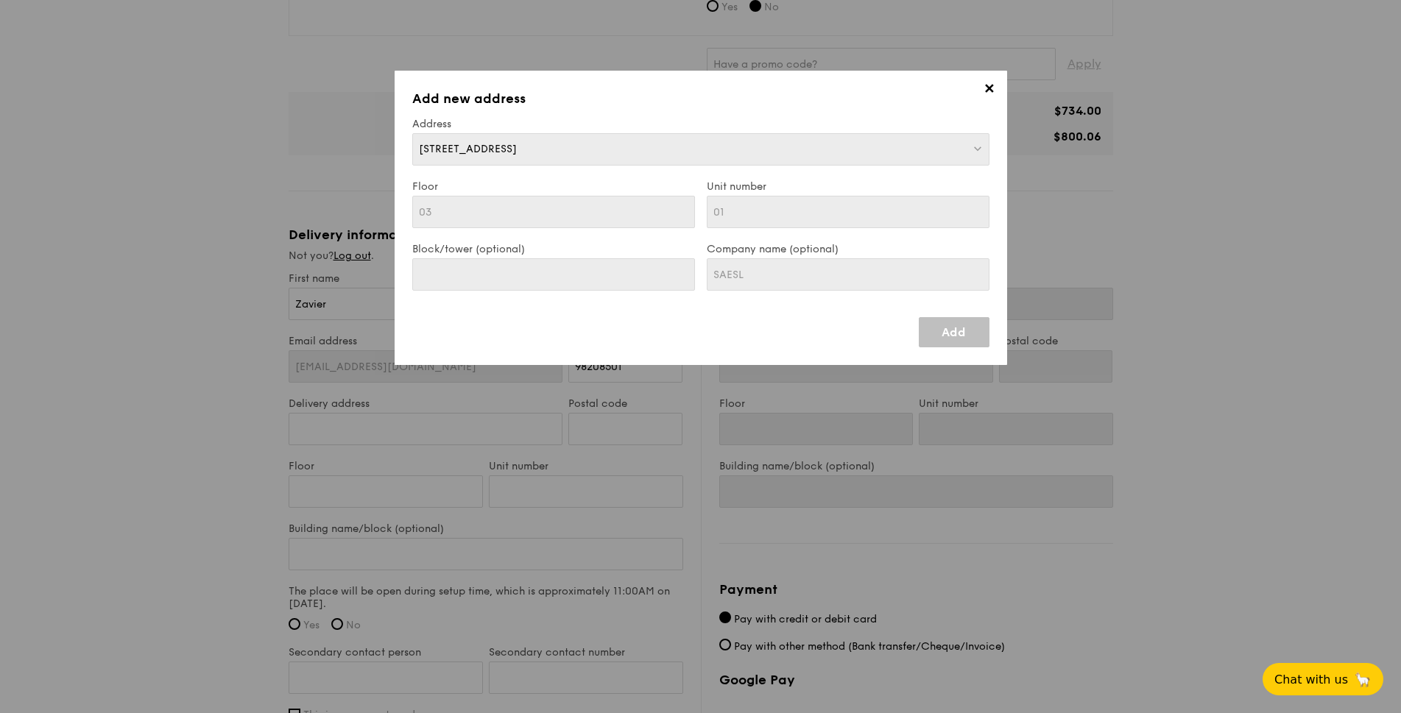
type input "509932"
type input "03"
type input "01"
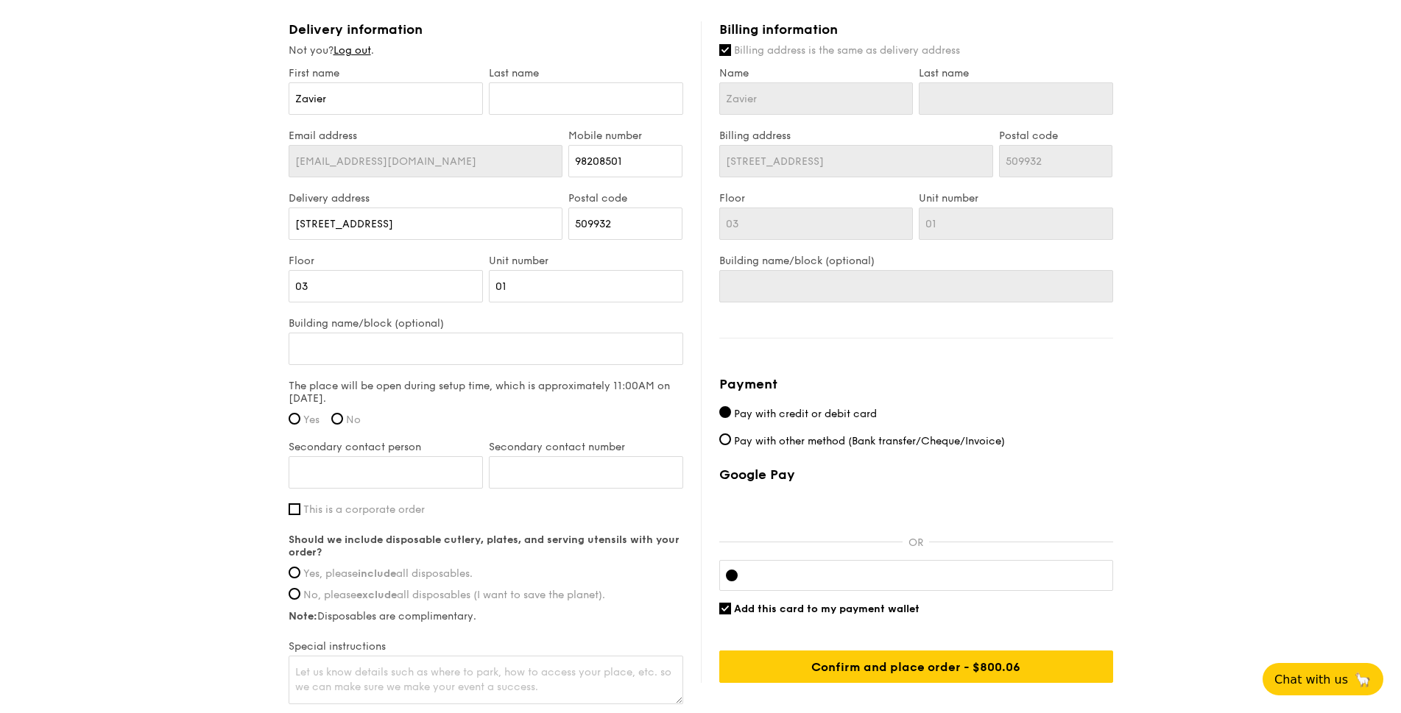
scroll to position [856, 0]
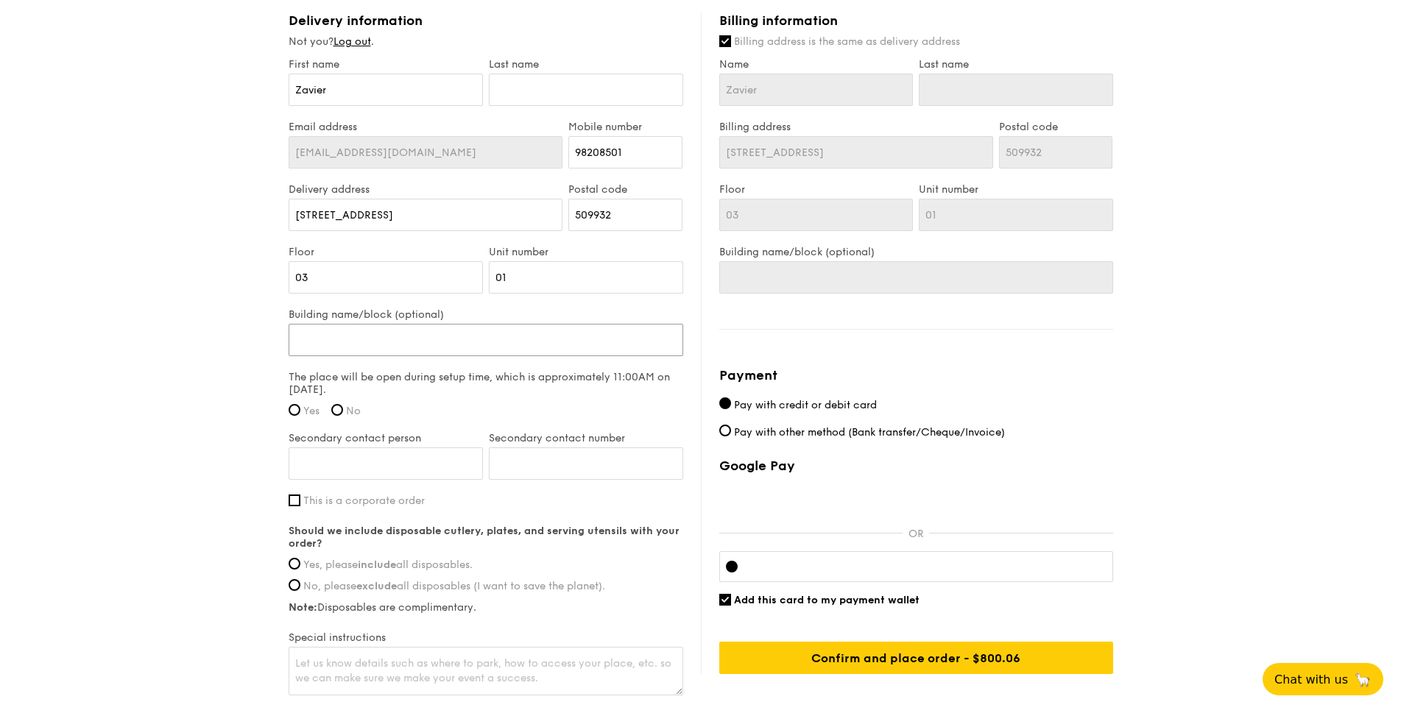
click at [406, 337] on input "Building name/block (optional)" at bounding box center [486, 340] width 395 height 32
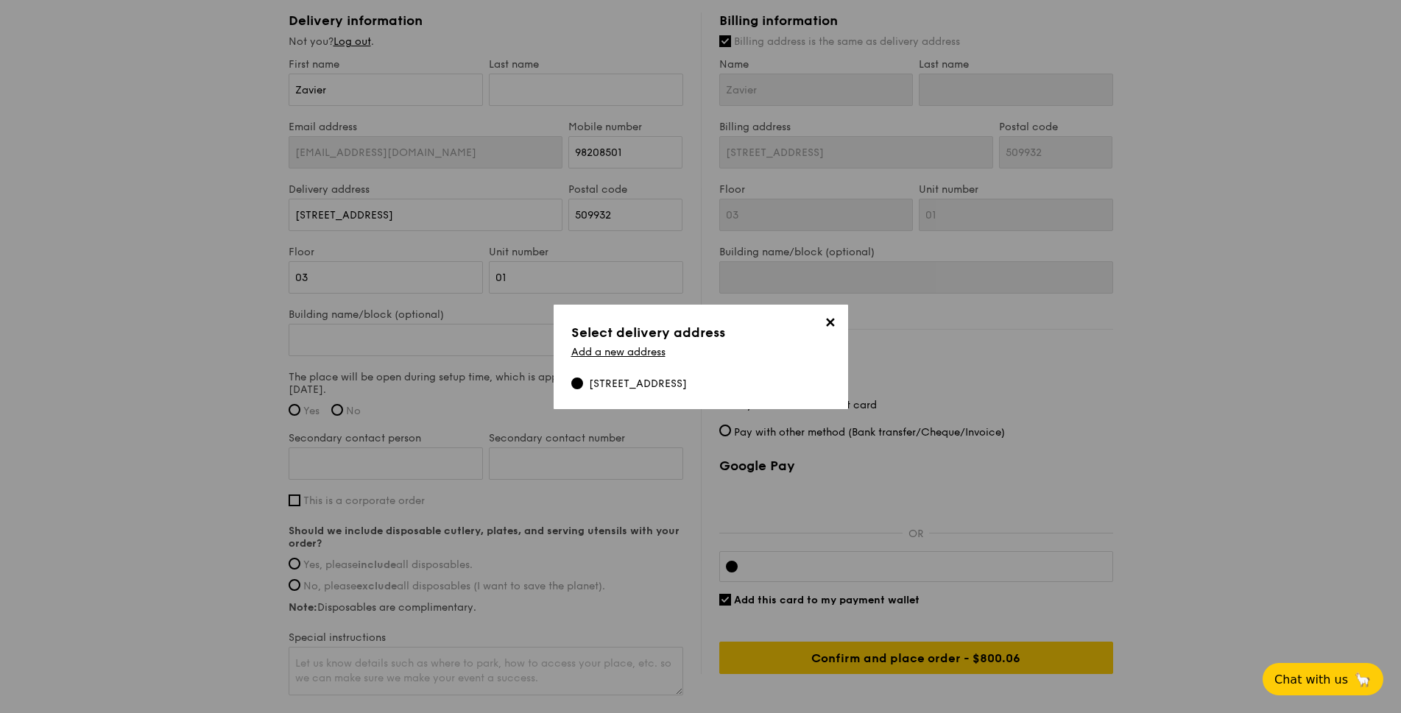
click at [831, 323] on span "✕" at bounding box center [830, 325] width 21 height 21
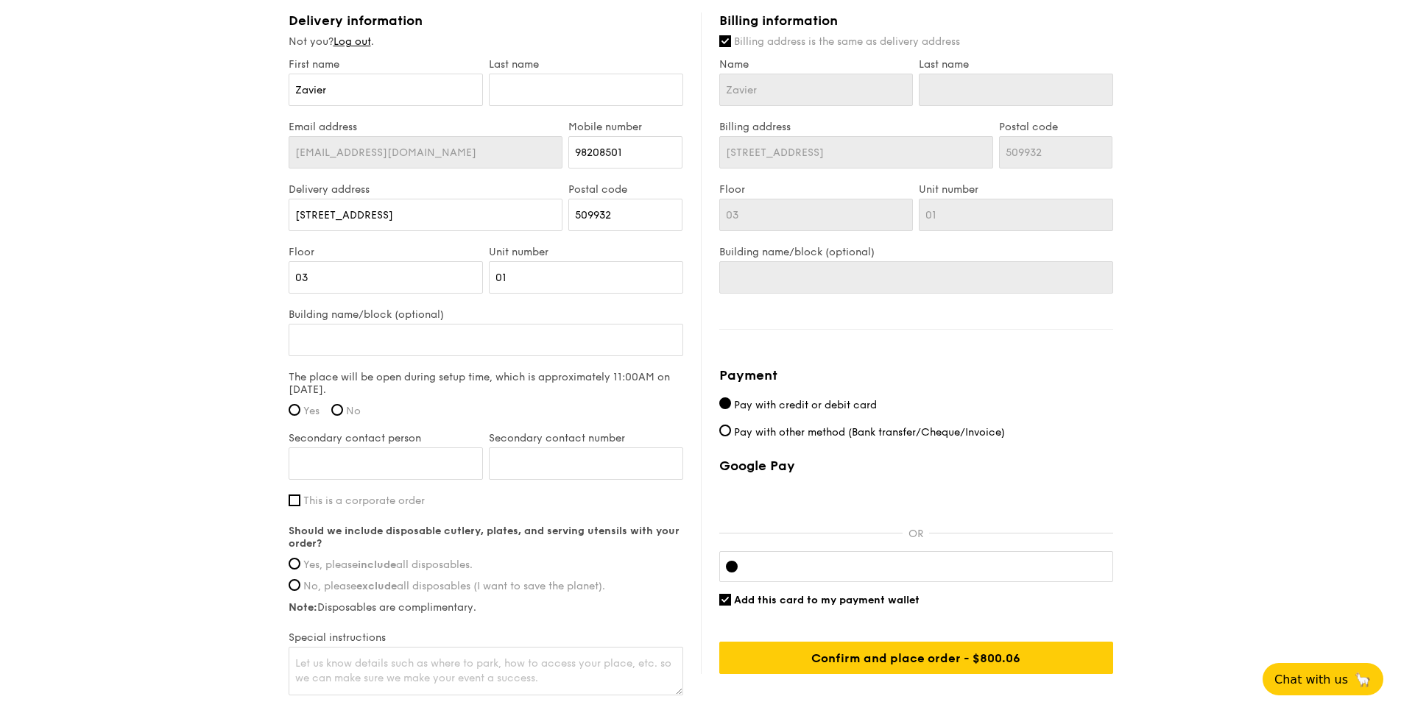
click at [304, 409] on span "Yes" at bounding box center [311, 411] width 16 height 13
click at [300, 409] on input "Yes" at bounding box center [295, 410] width 12 height 12
radio input "true"
click at [403, 467] on input "Secondary contact person" at bounding box center [386, 464] width 194 height 32
click at [367, 456] on input "Secondary contact person" at bounding box center [386, 464] width 194 height 32
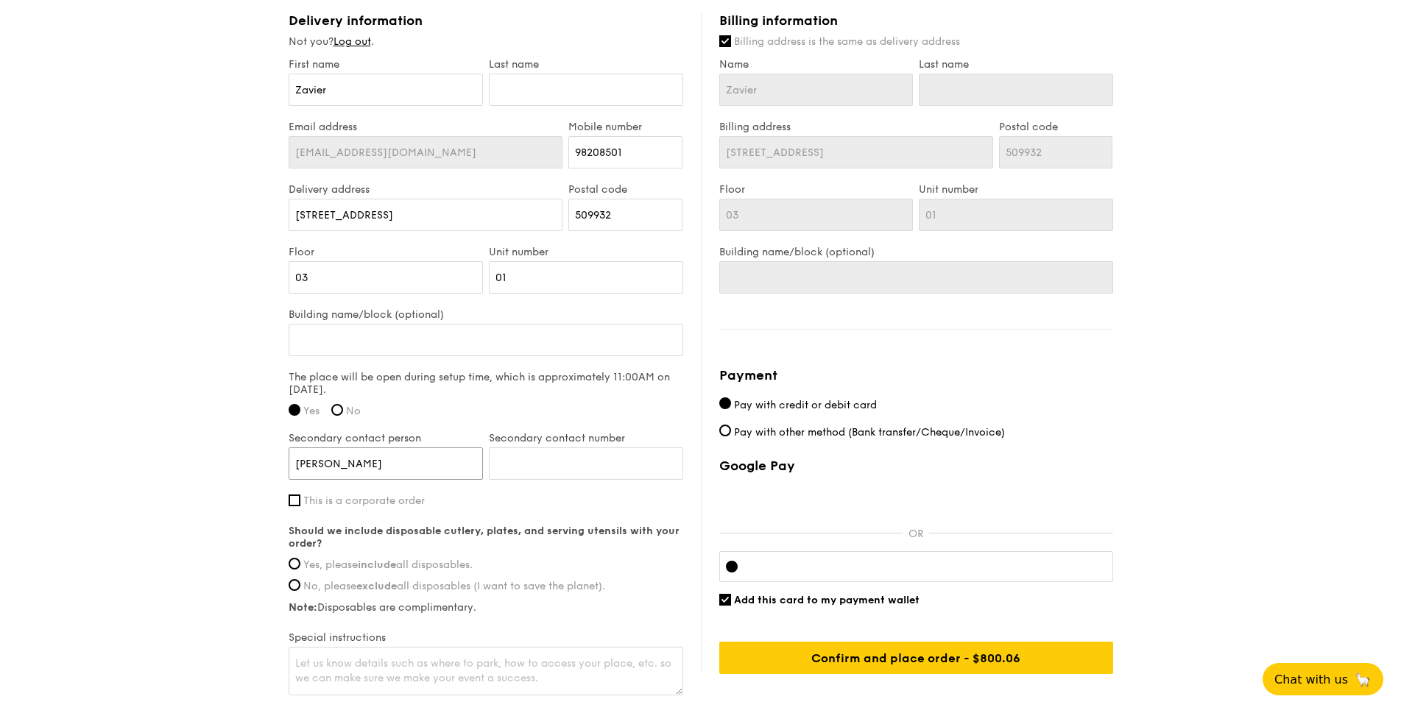
type input "Wan Zhen"
click at [568, 455] on input "Secondary contact number" at bounding box center [586, 464] width 194 height 32
click at [559, 462] on input "Secondary contact number" at bounding box center [586, 464] width 194 height 32
paste input "87153955"
type input "87153955"
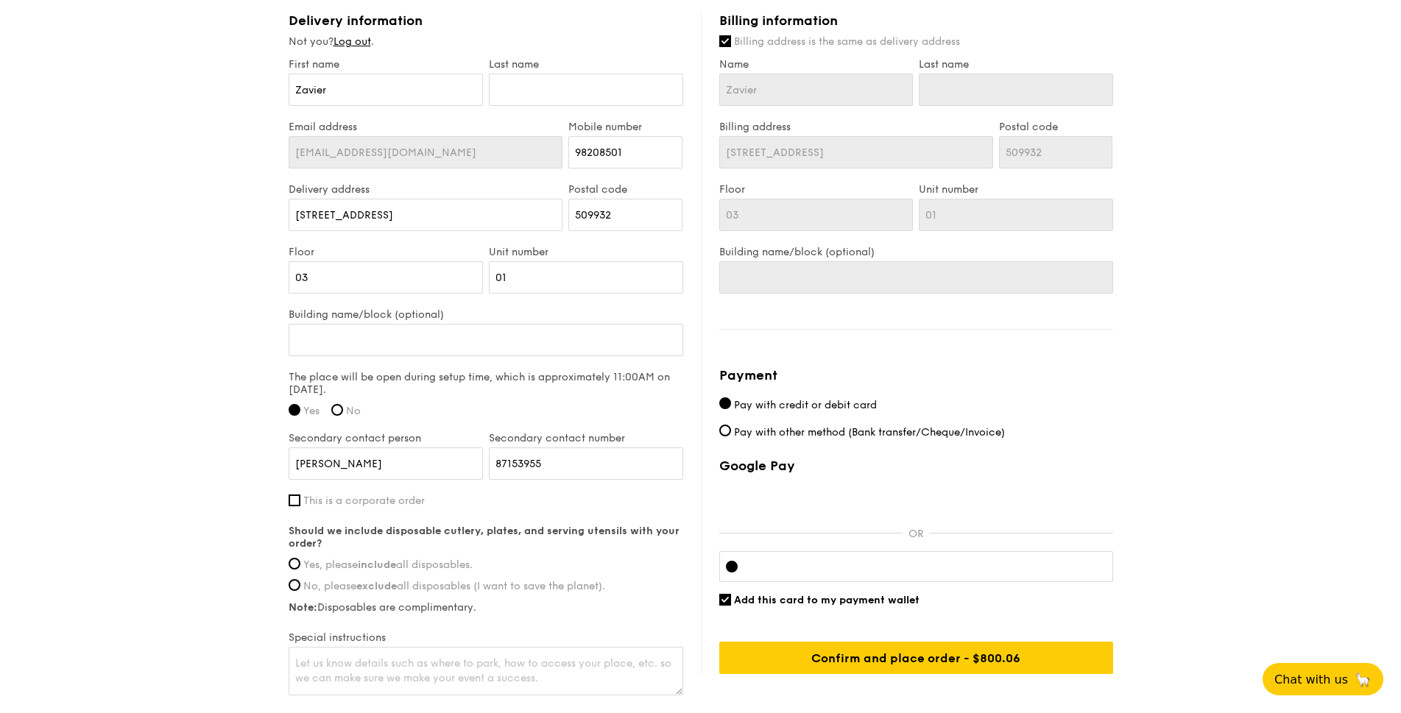
click at [324, 565] on span "Yes, please include all disposables." at bounding box center [387, 565] width 169 height 13
click at [300, 565] on input "Yes, please include all disposables." at bounding box center [295, 564] width 12 height 12
radio input "true"
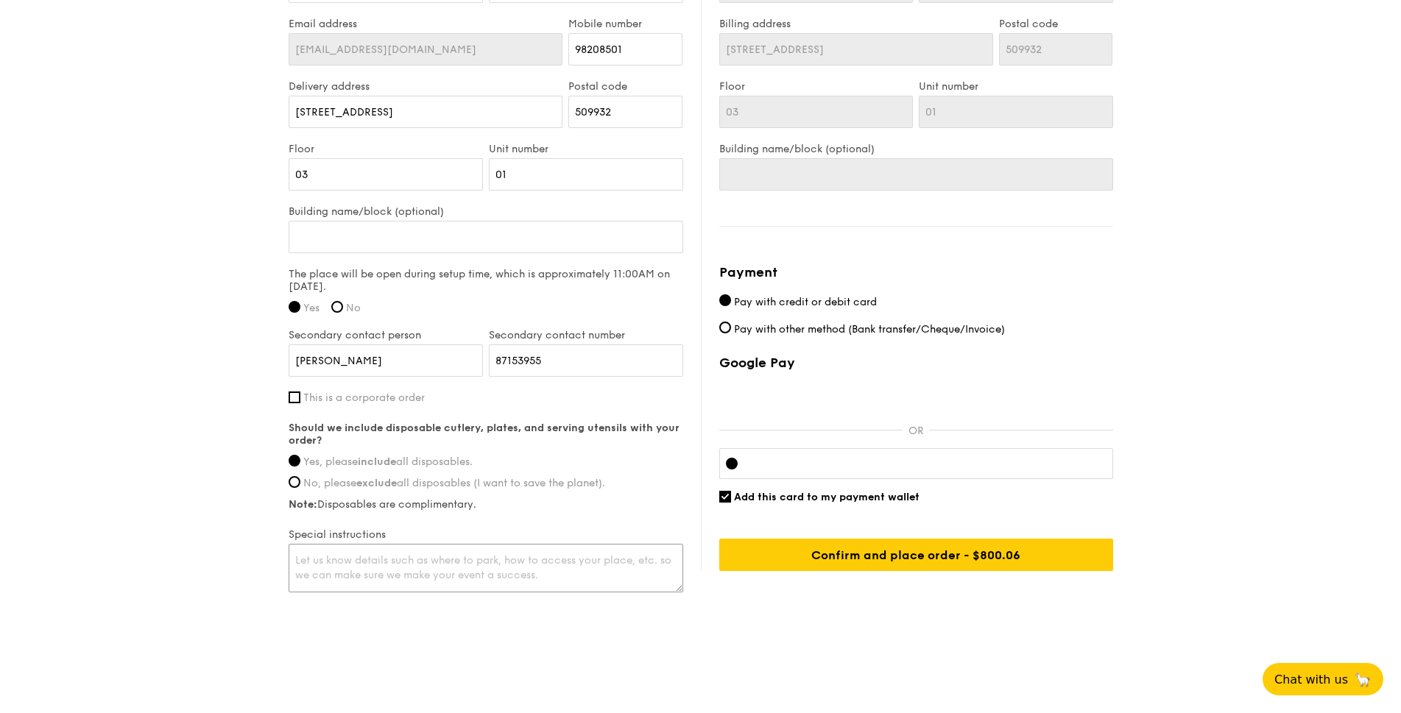
click at [351, 564] on textarea at bounding box center [486, 568] width 395 height 49
type textarea "M"
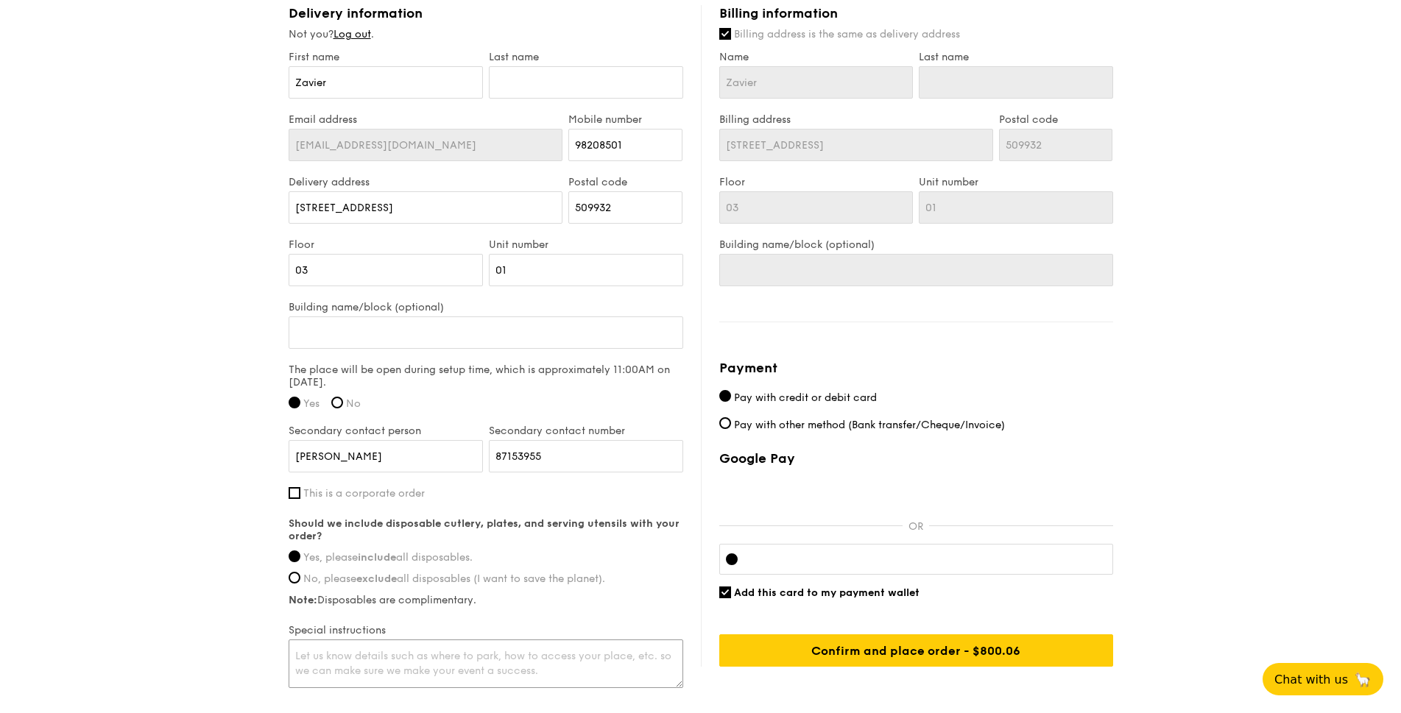
scroll to position [853, 0]
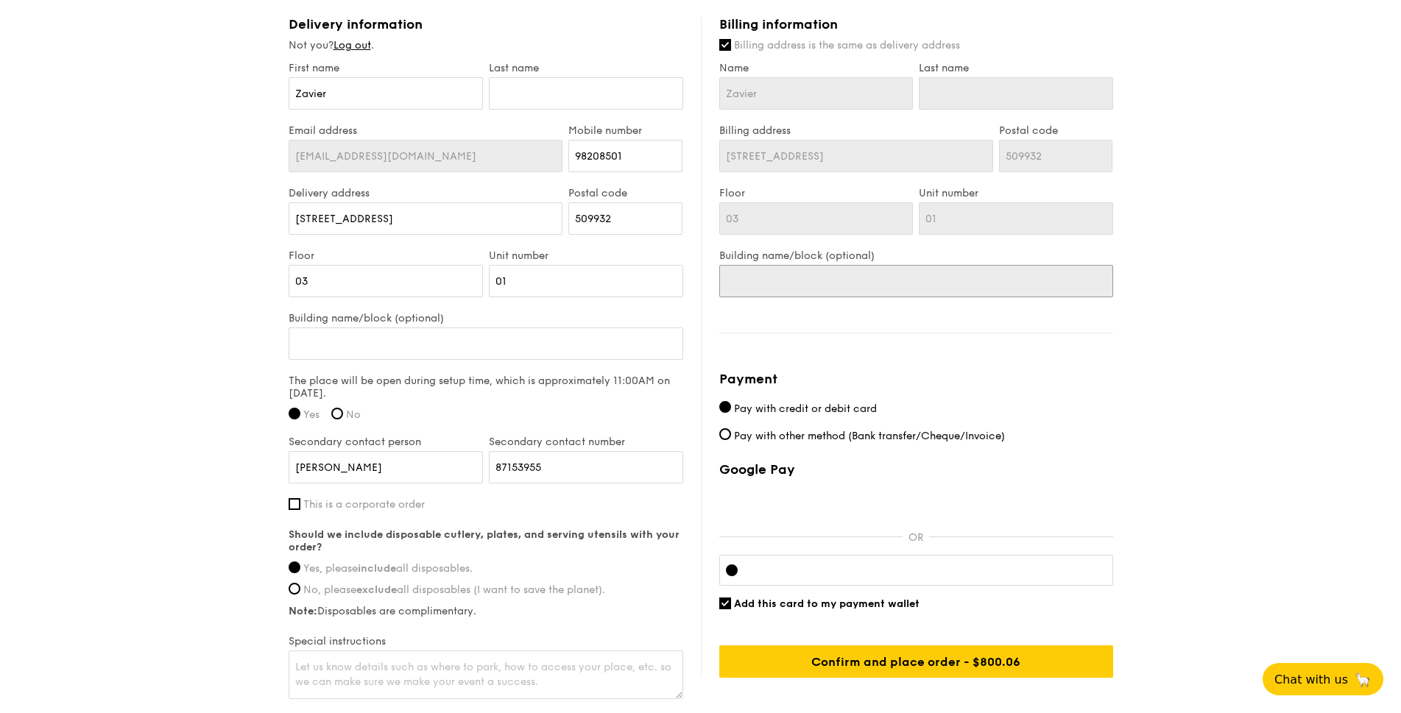
click at [842, 280] on input "Building name/block (optional)" at bounding box center [916, 281] width 394 height 32
click at [451, 349] on input "Building name/block (optional)" at bounding box center [486, 344] width 395 height 32
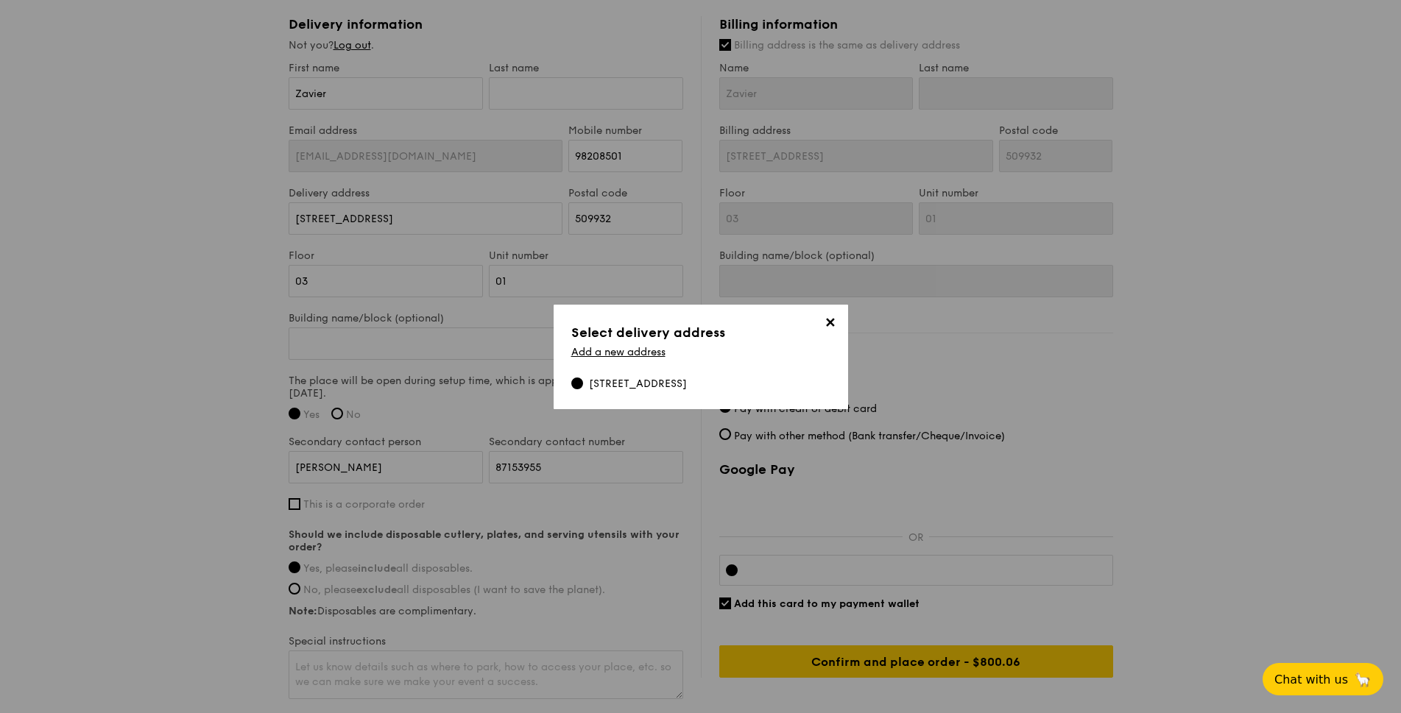
click at [830, 326] on span "✕" at bounding box center [830, 325] width 21 height 21
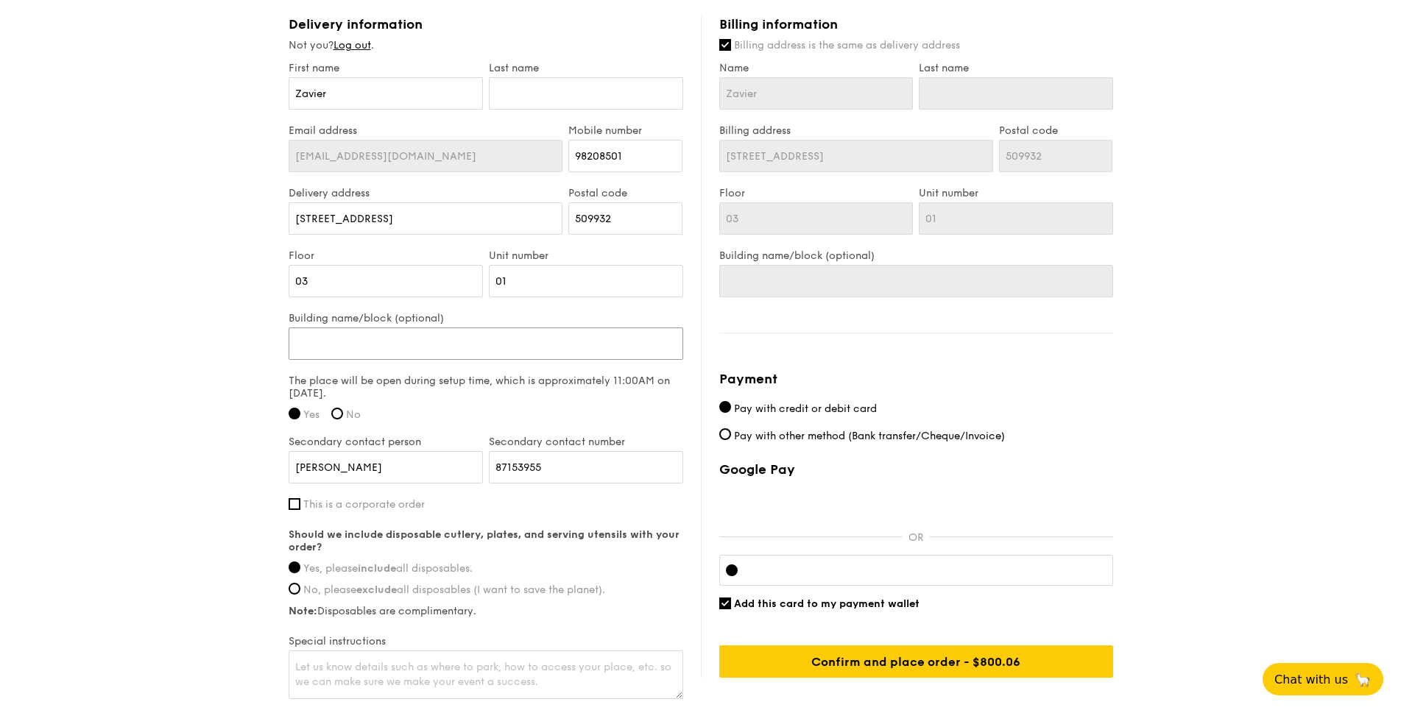
click at [413, 353] on input "Building name/block (optional)" at bounding box center [486, 344] width 395 height 32
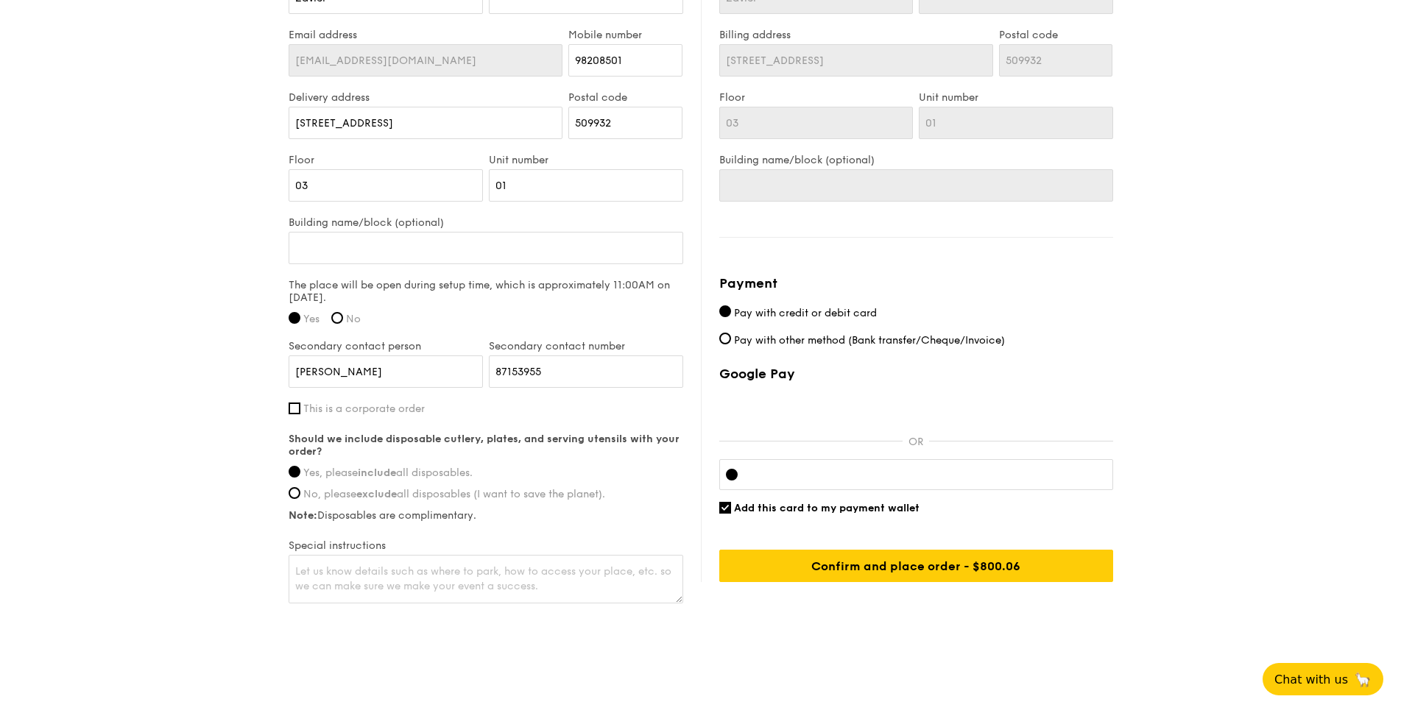
scroll to position [959, 0]
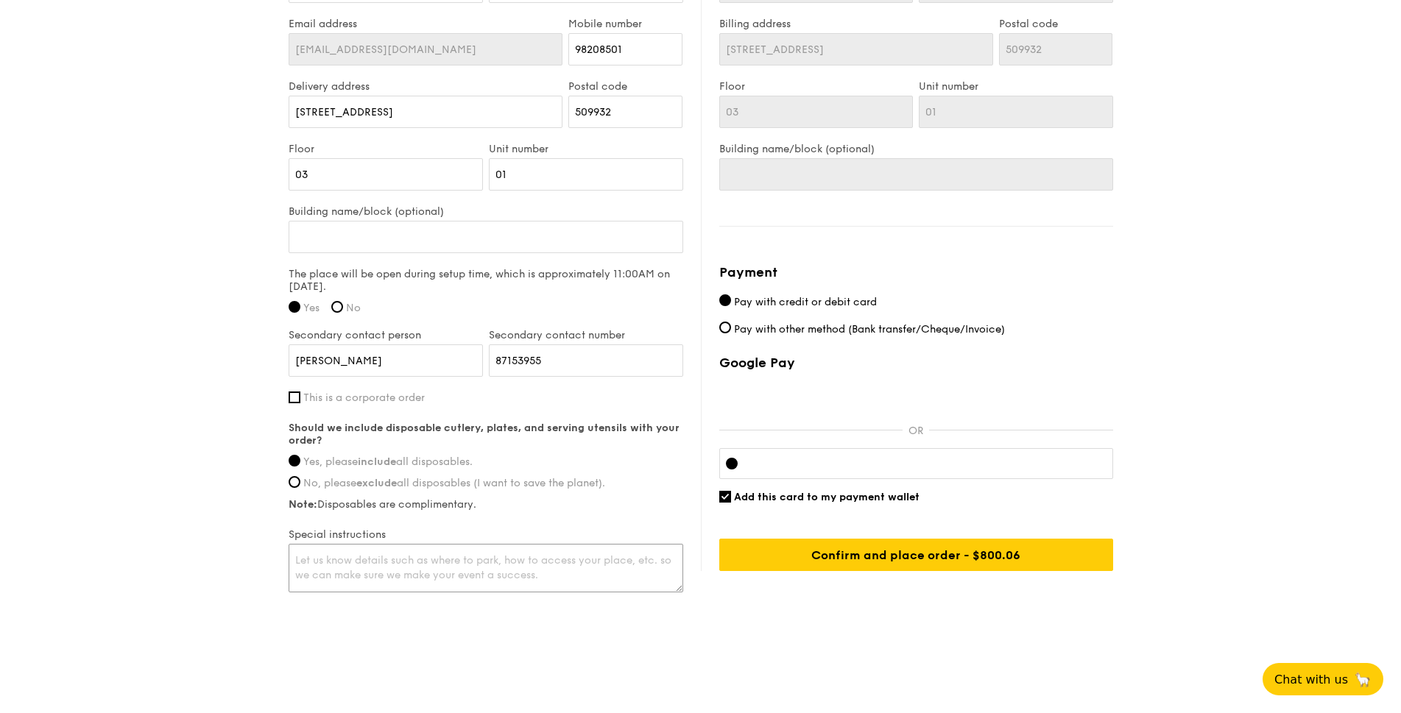
click at [459, 570] on textarea at bounding box center [486, 568] width 395 height 49
type textarea "Will require security clearance - to provide name and vehicle number."
click at [725, 495] on input "Add this card to my payment wallet" at bounding box center [725, 497] width 12 height 12
checkbox input "false"
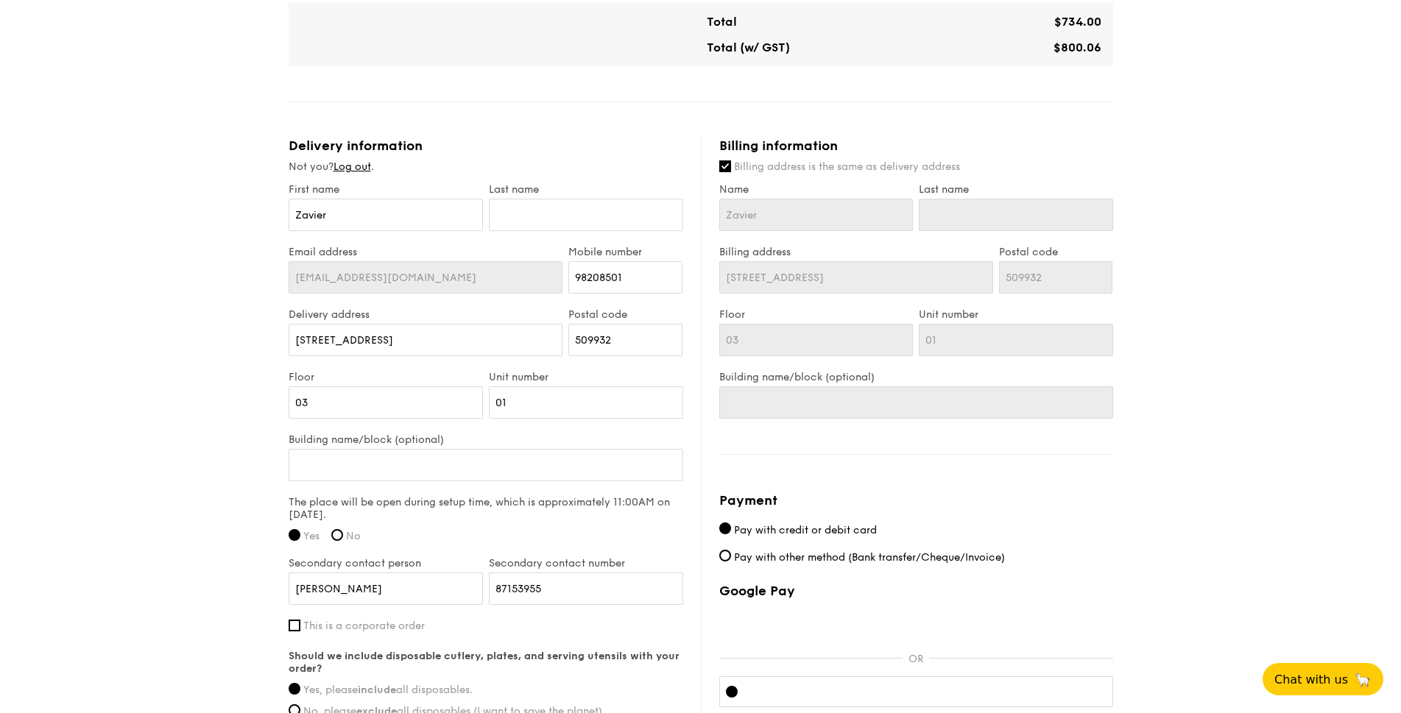
scroll to position [745, 0]
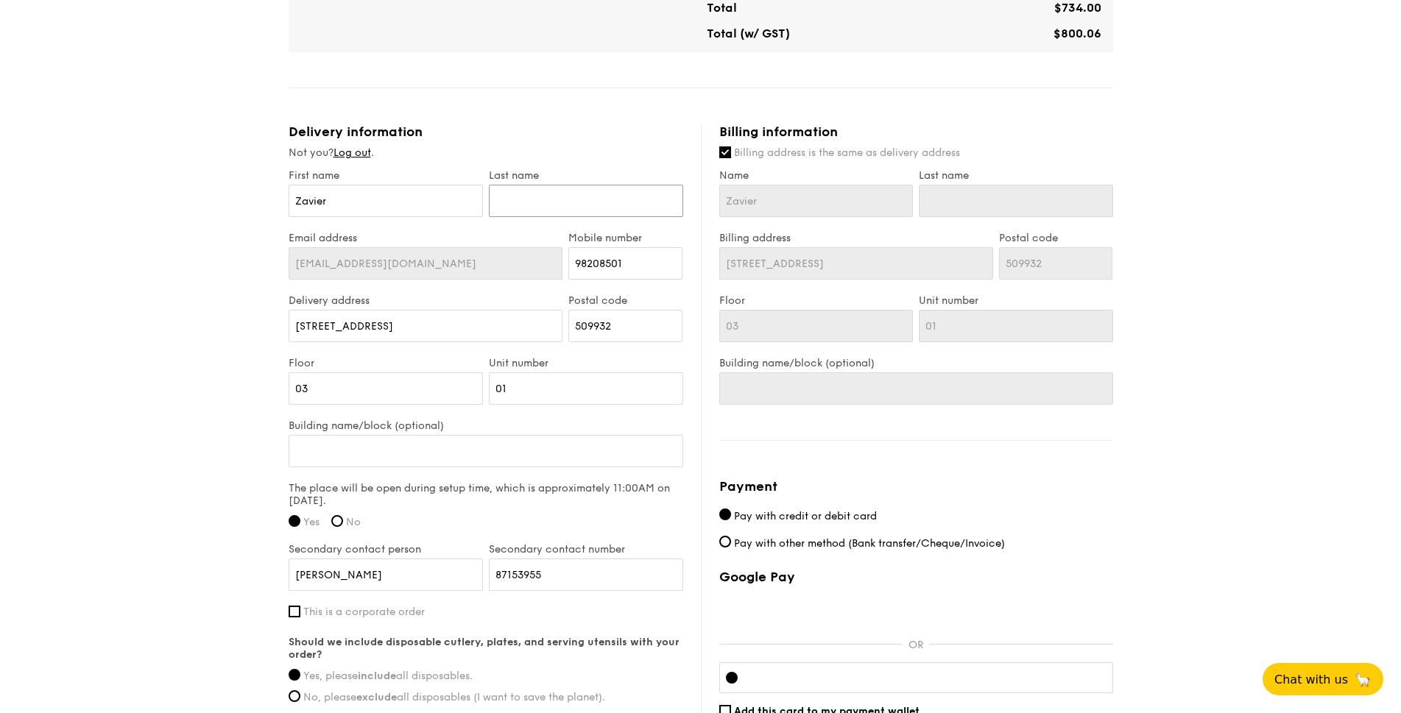
click at [527, 196] on input "text" at bounding box center [586, 201] width 194 height 32
type input "S"
type input "Sn"
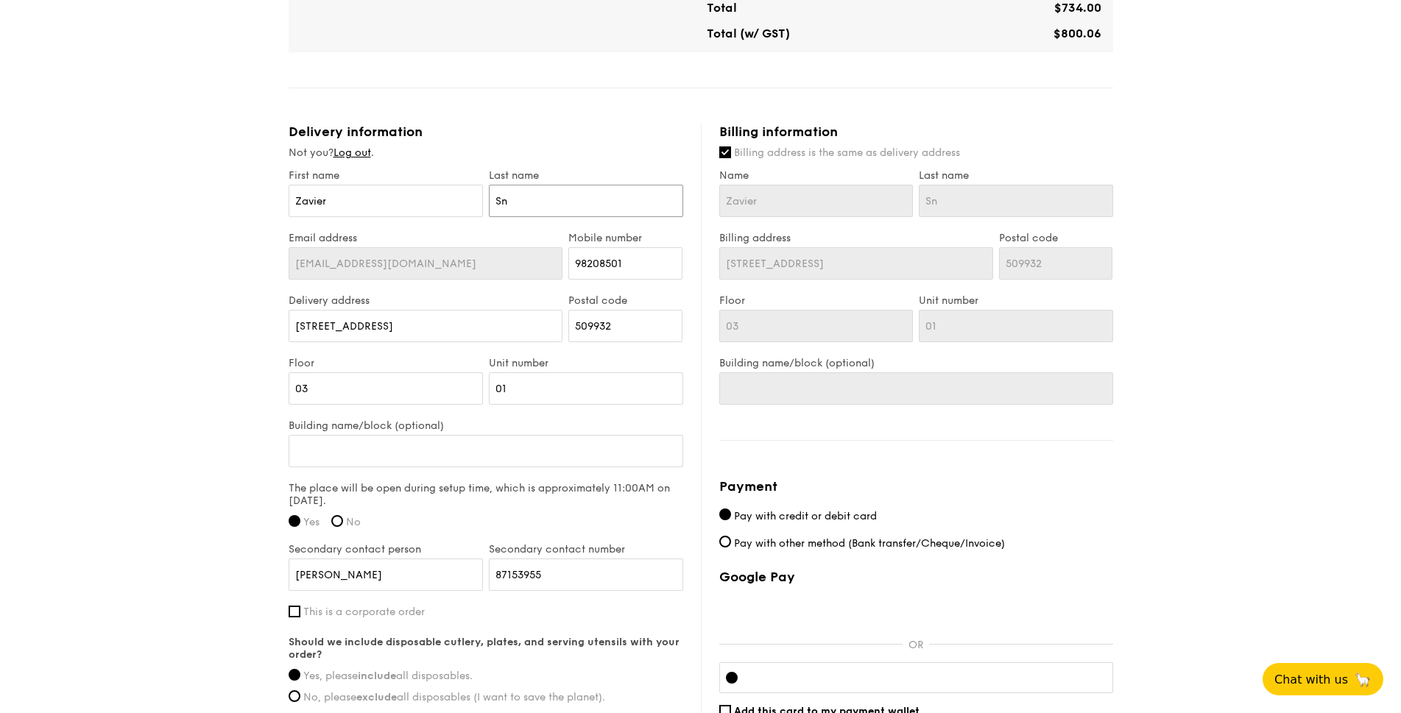
type input "Sng"
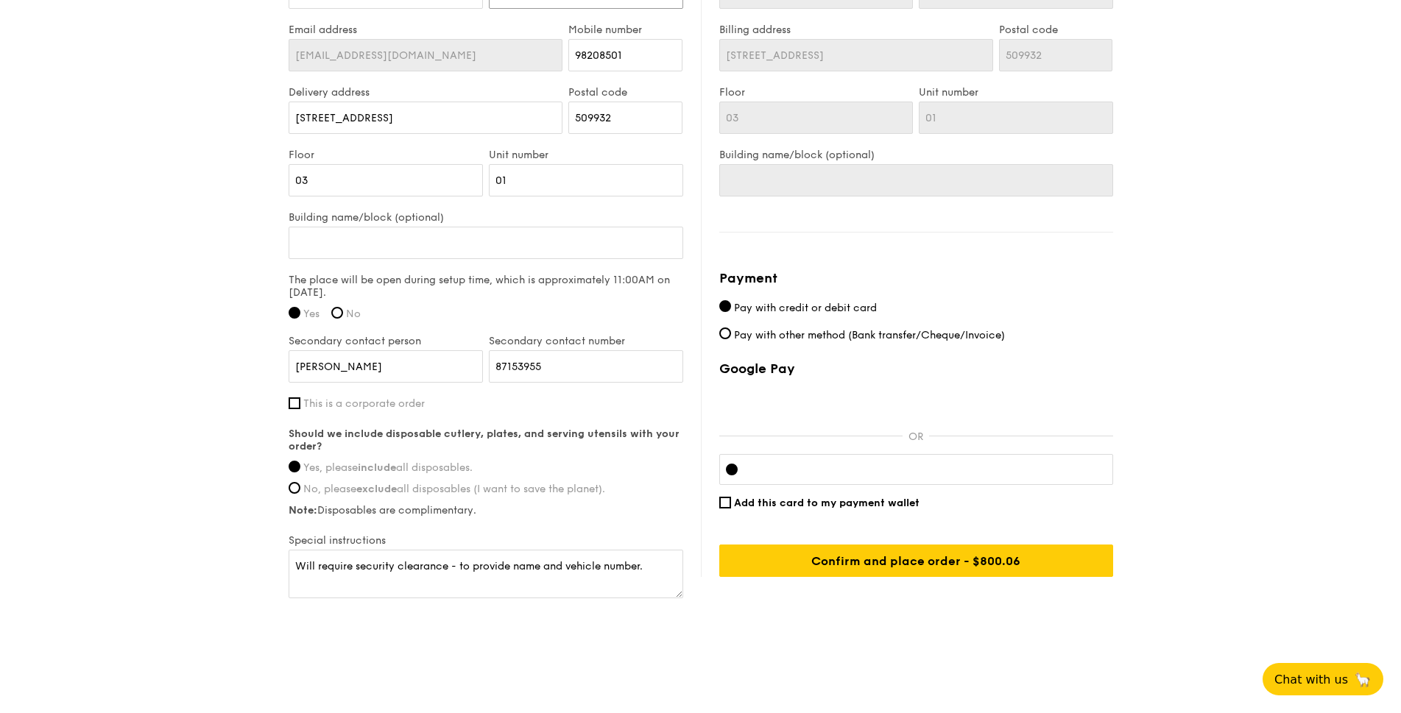
scroll to position [959, 0]
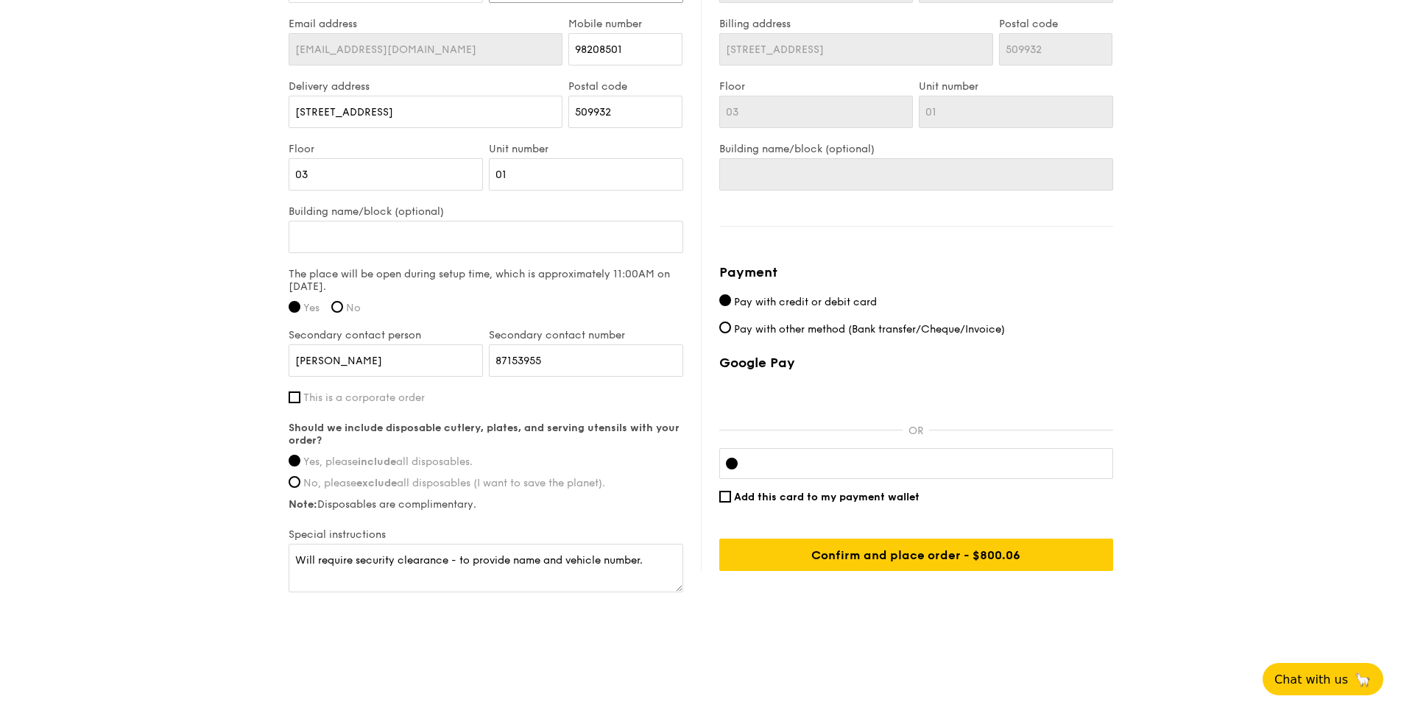
type input "Sng"
click at [655, 565] on textarea "Will require security clearance - to provide name and vehicle number." at bounding box center [486, 568] width 395 height 49
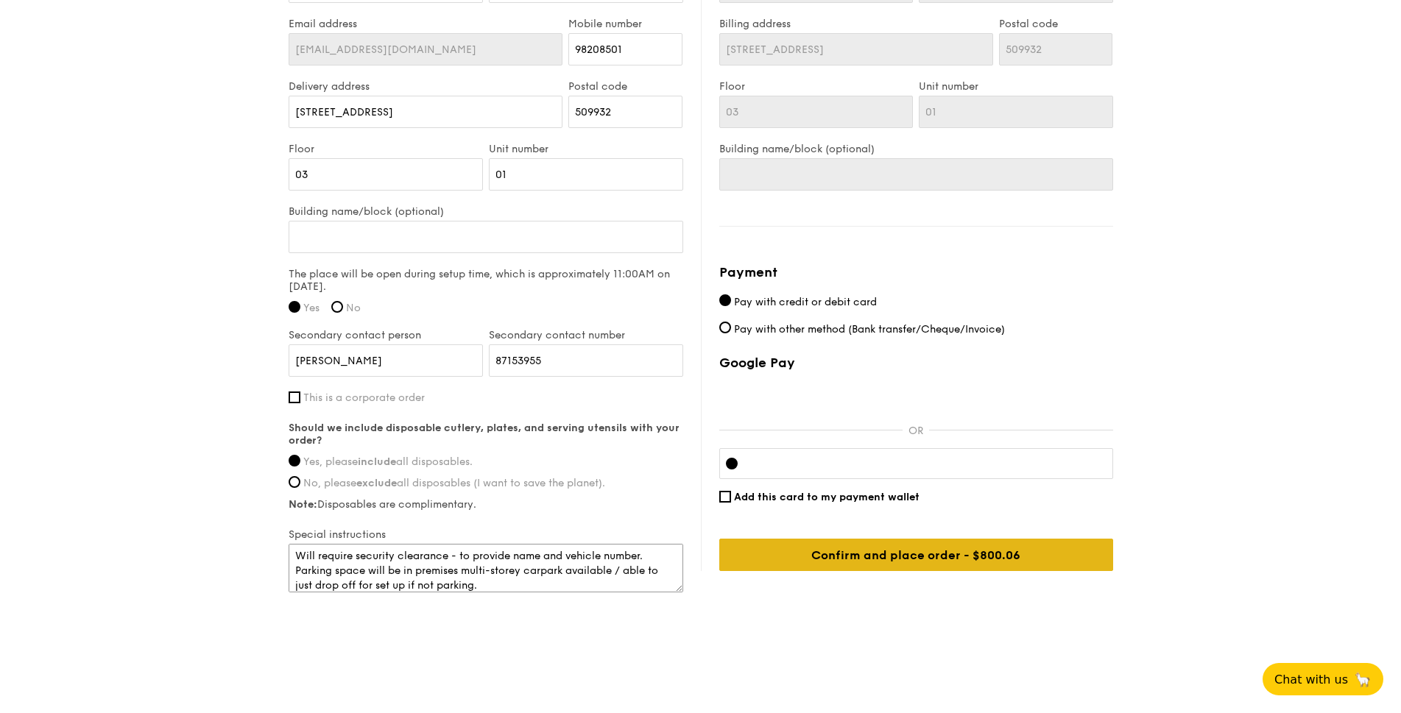
type textarea "Will require security clearance - to provide name and vehicle number. Parking s…"
click at [995, 557] on input "Confirm and place order - $800.06" at bounding box center [916, 555] width 394 height 32
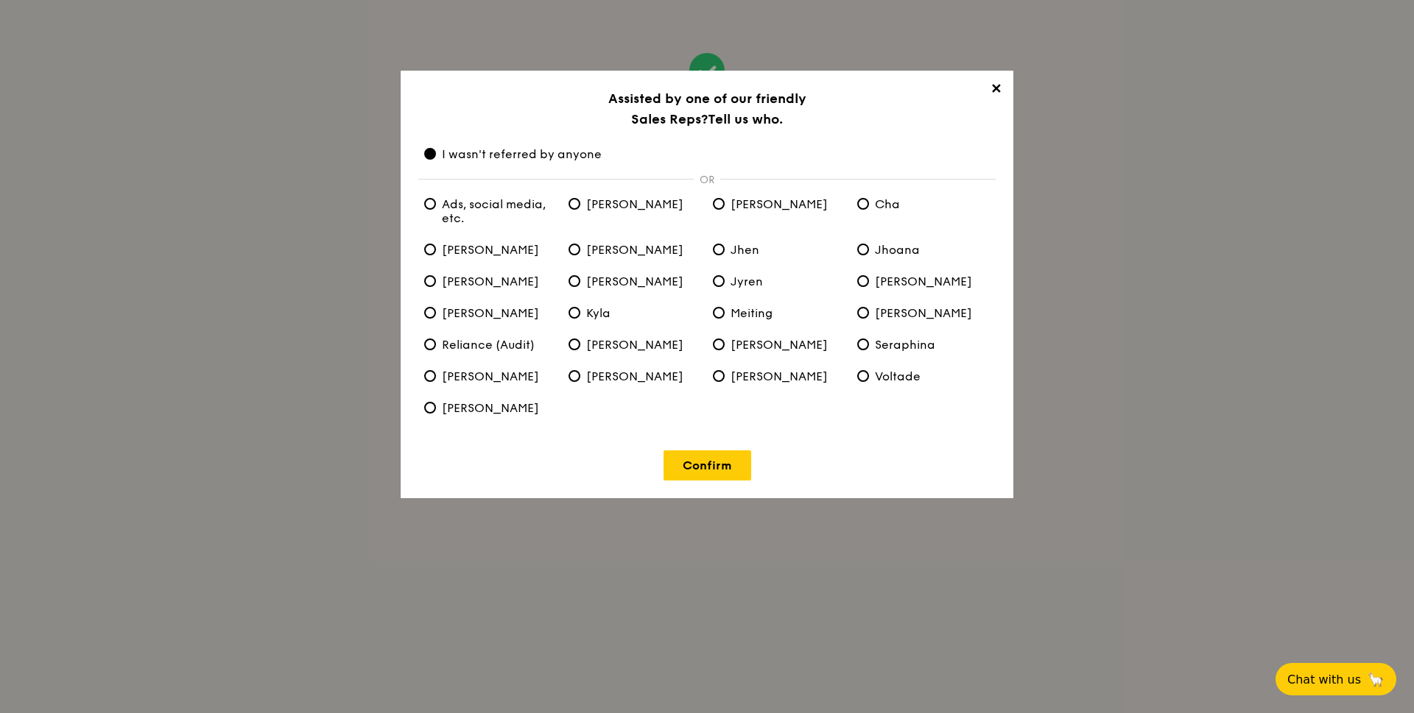
click at [460, 208] on span "Ads, social media, etc." at bounding box center [490, 211] width 133 height 28
click at [436, 208] on etc\ "Ads, social media, etc." at bounding box center [430, 204] width 12 height 12
radio etc\ "true"
click at [461, 151] on span "I wasn't referred by anyone" at bounding box center [512, 154] width 177 height 14
click at [436, 151] on anyone "I wasn't referred by anyone" at bounding box center [430, 154] width 12 height 12
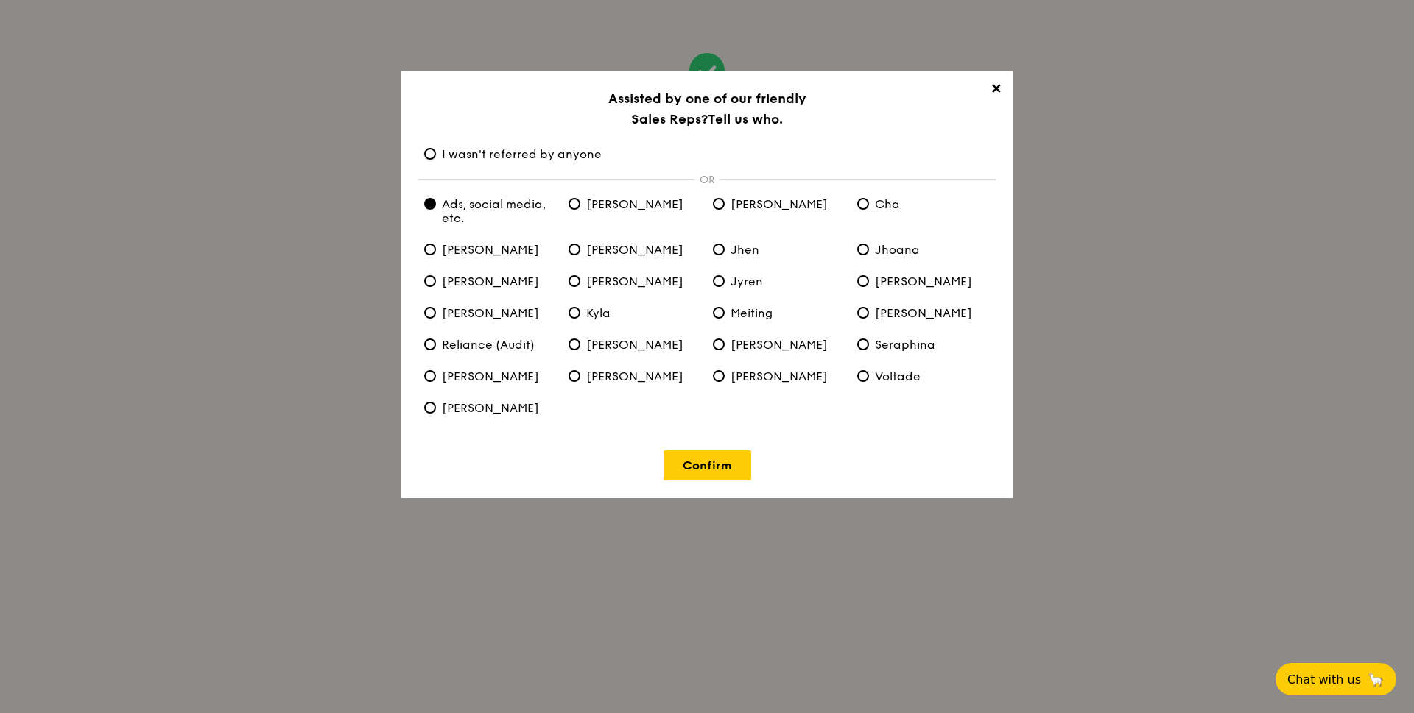
radio anyone "true"
radio etc\ "false"
click at [699, 463] on link "Confirm" at bounding box center [707, 466] width 88 height 30
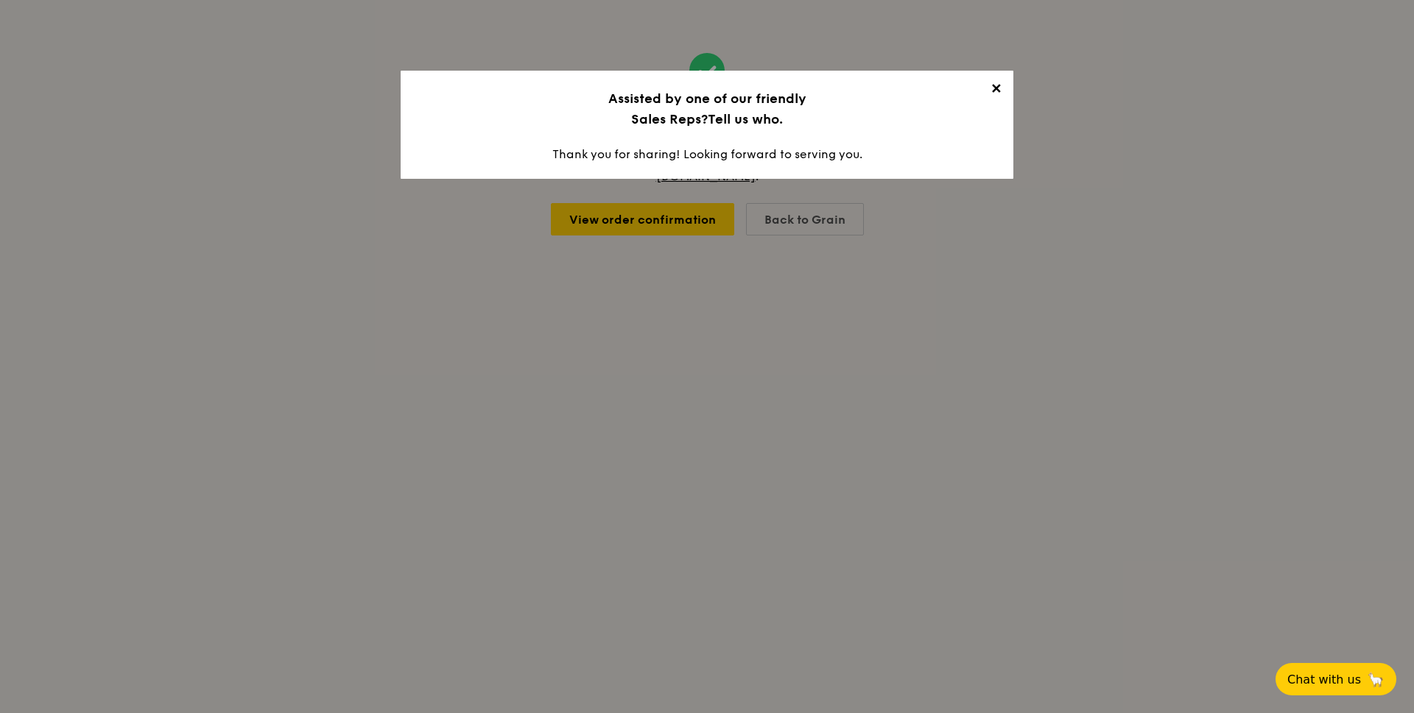
click at [998, 92] on span "✕" at bounding box center [995, 91] width 21 height 21
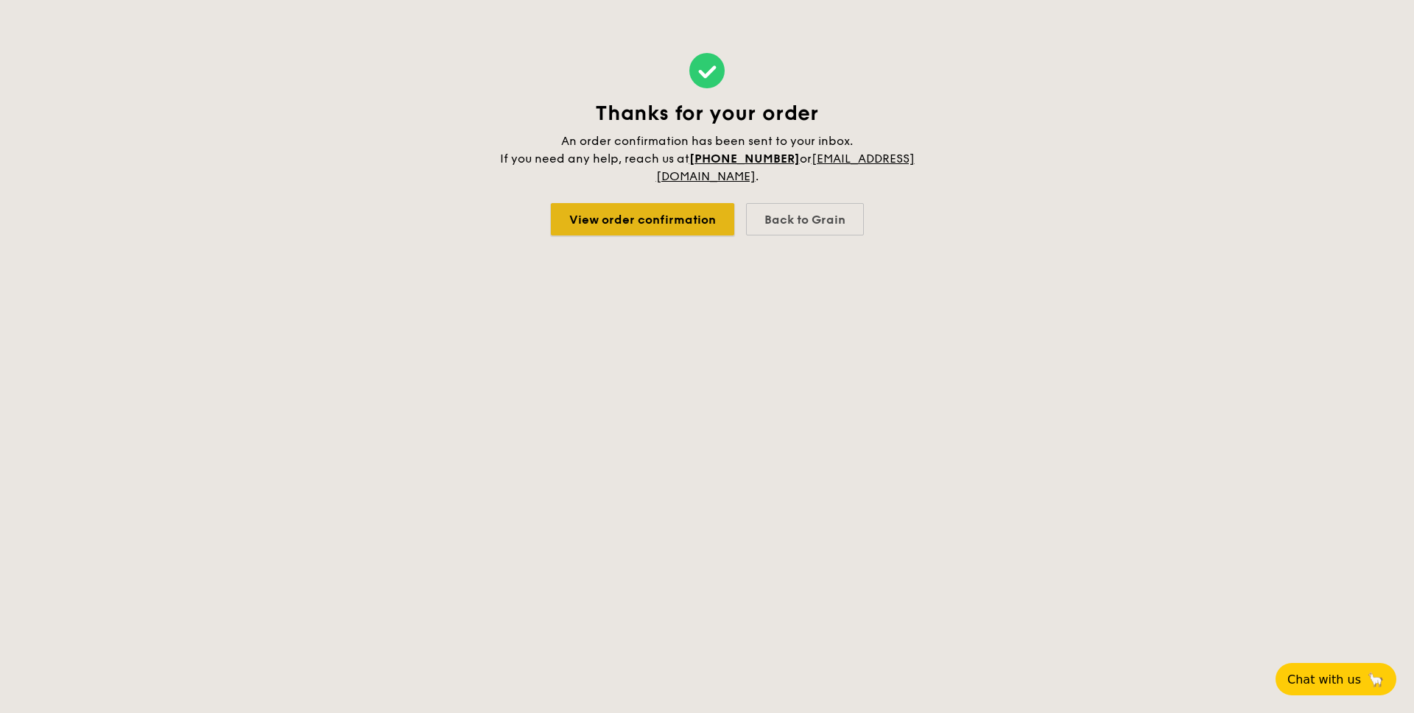
click at [673, 225] on link "View order confirmation" at bounding box center [642, 219] width 183 height 32
